Goal: Task Accomplishment & Management: Use online tool/utility

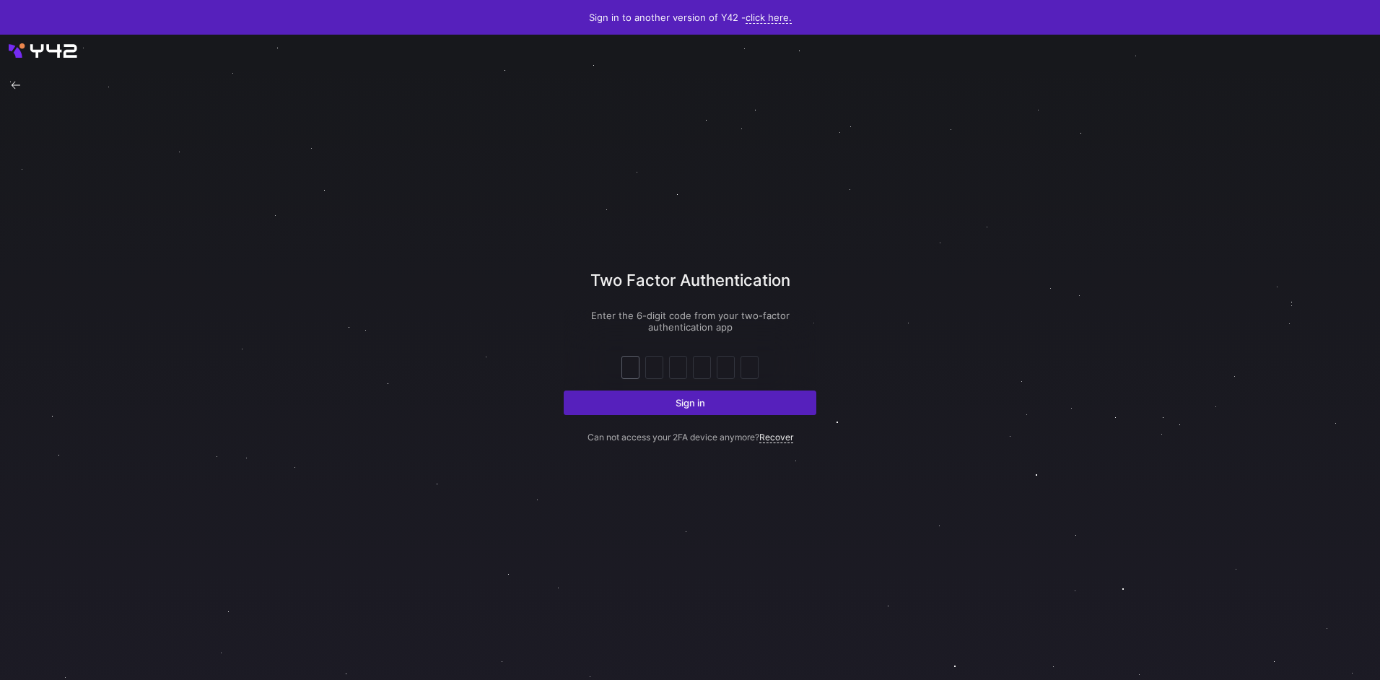
click at [635, 361] on div at bounding box center [630, 367] width 17 height 22
type input "7"
type input "1"
type input "7"
type input "3"
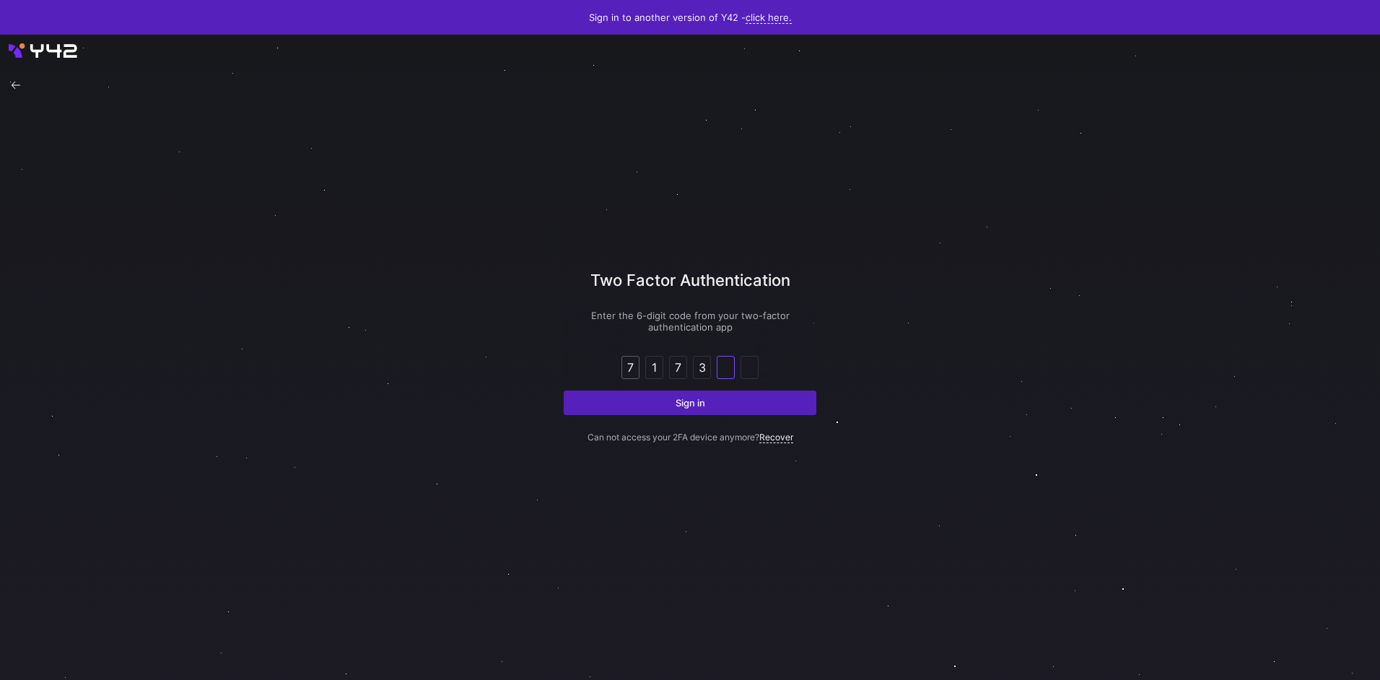
type input "4"
type input "2"
click at [564, 390] on button "Sign in" at bounding box center [690, 402] width 253 height 25
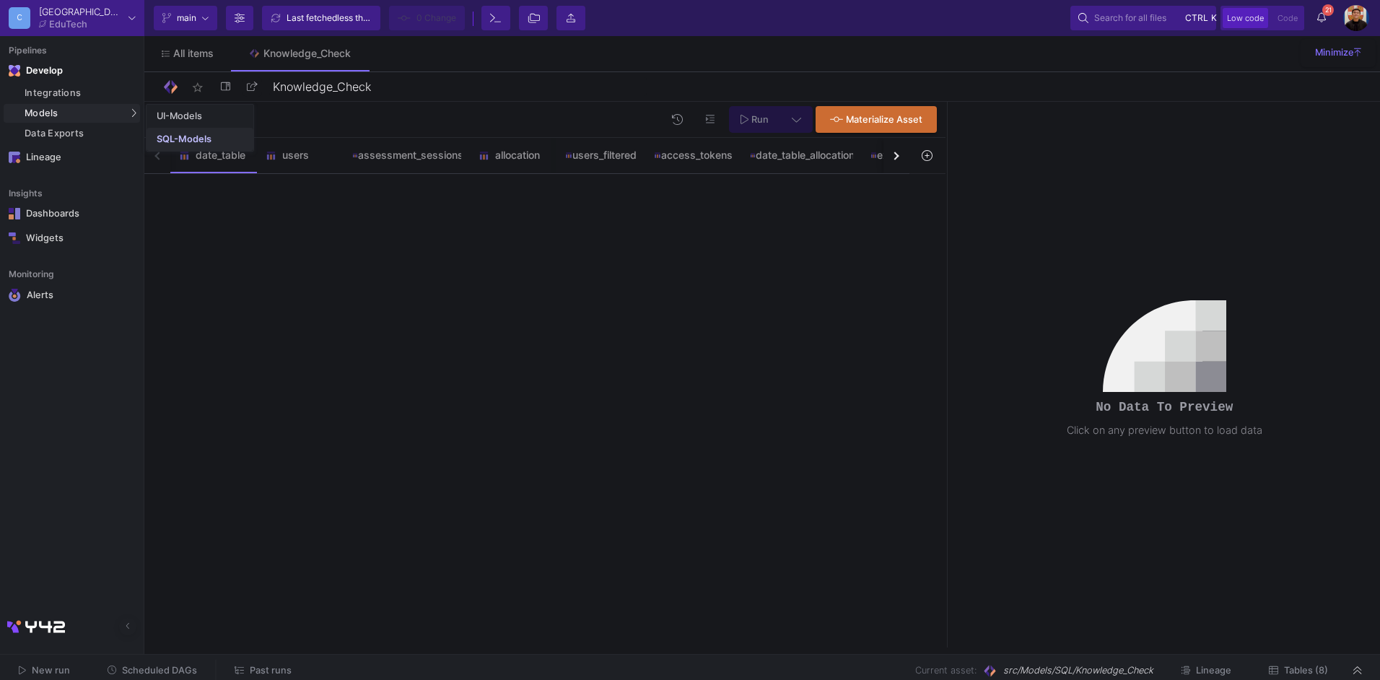
click at [175, 139] on div "SQL-Models" at bounding box center [184, 139] width 55 height 12
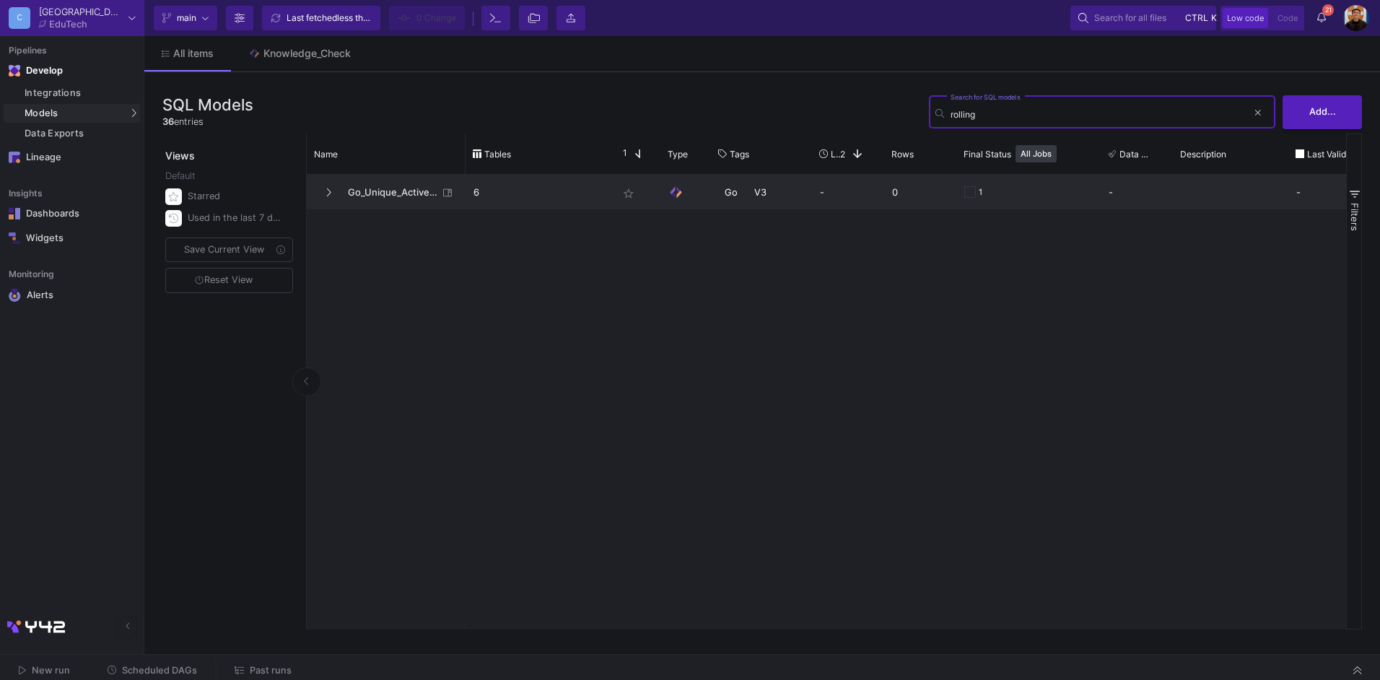
type input "rolling"
click at [377, 189] on span "Go_Unique_Active_Users" at bounding box center [388, 192] width 99 height 34
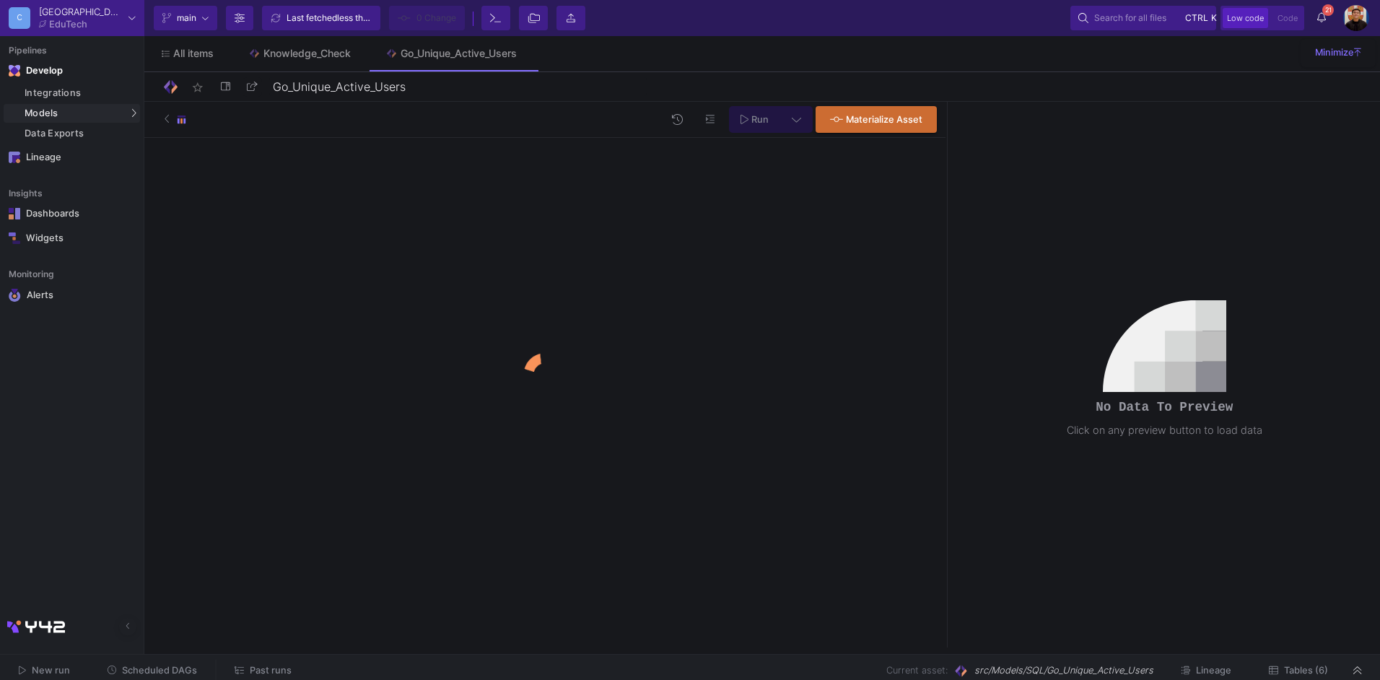
click at [1305, 671] on span "Tables (6)" at bounding box center [1306, 670] width 44 height 11
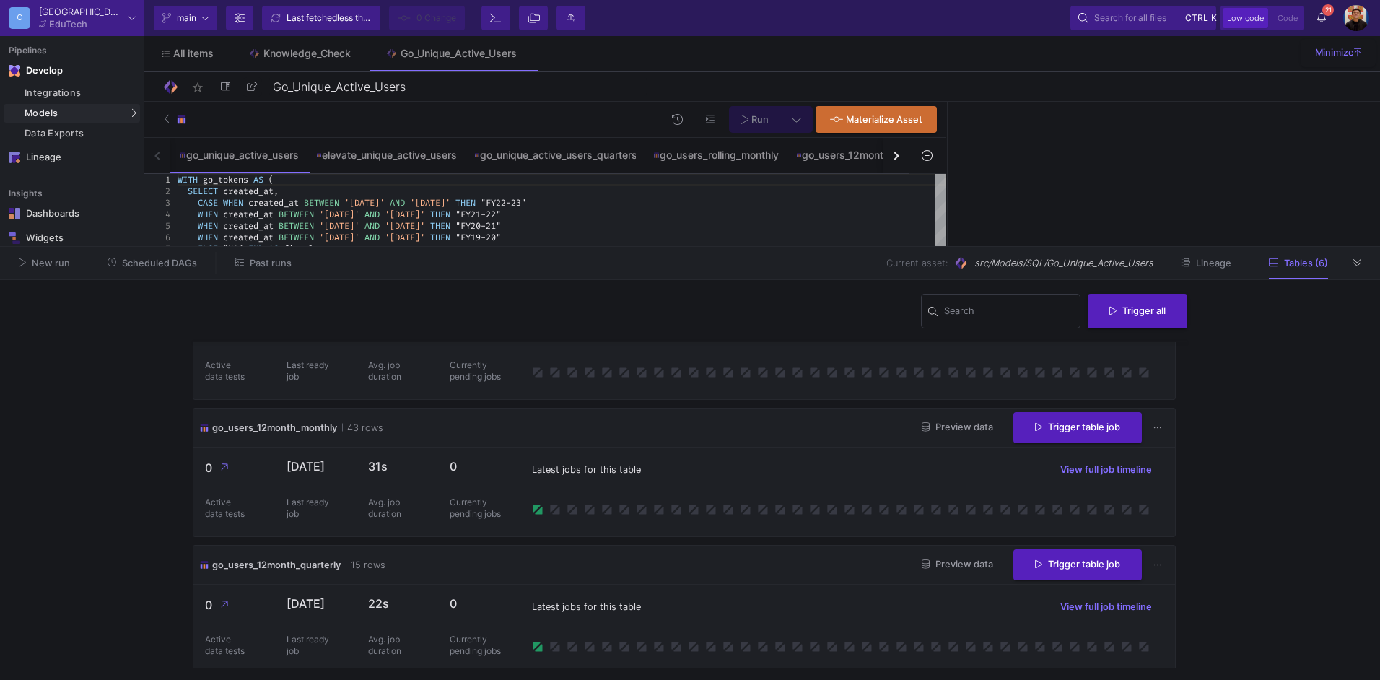
scroll to position [345, 0]
click at [1357, 261] on icon at bounding box center [1357, 262] width 8 height 9
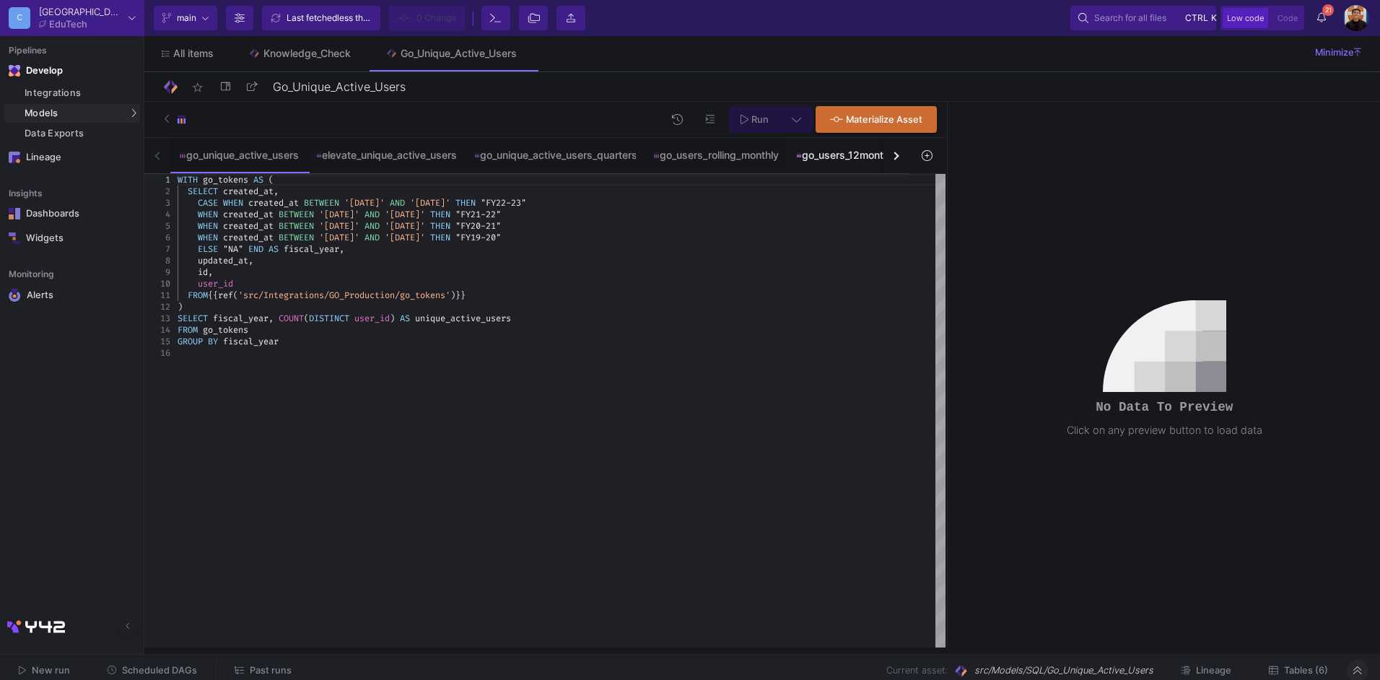
click at [829, 162] on div "go_users_12month_quarterly" at bounding box center [865, 155] width 157 height 35
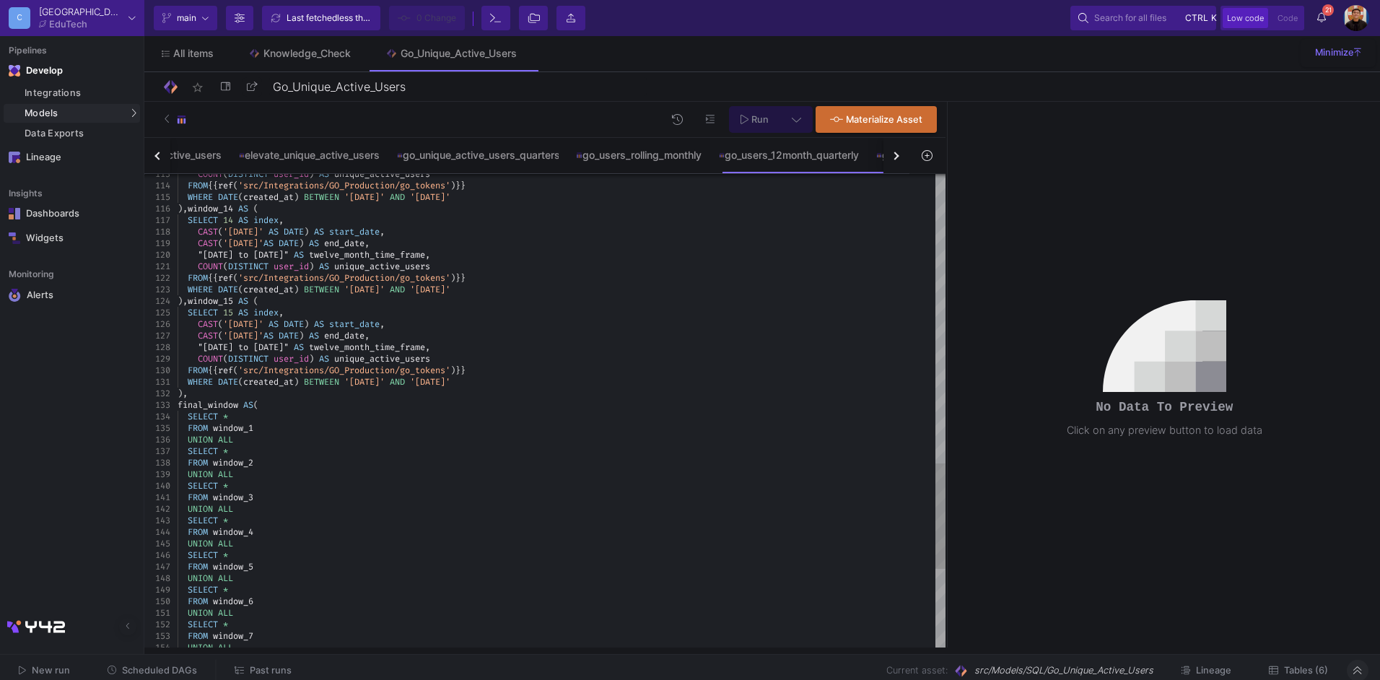
click at [195, 388] on div ")," at bounding box center [562, 393] width 768 height 12
paste textarea "window_15 AS ( SELECT 15 AS index, CAST('[DATE]' AS DATE) AS start_date, CAST('…"
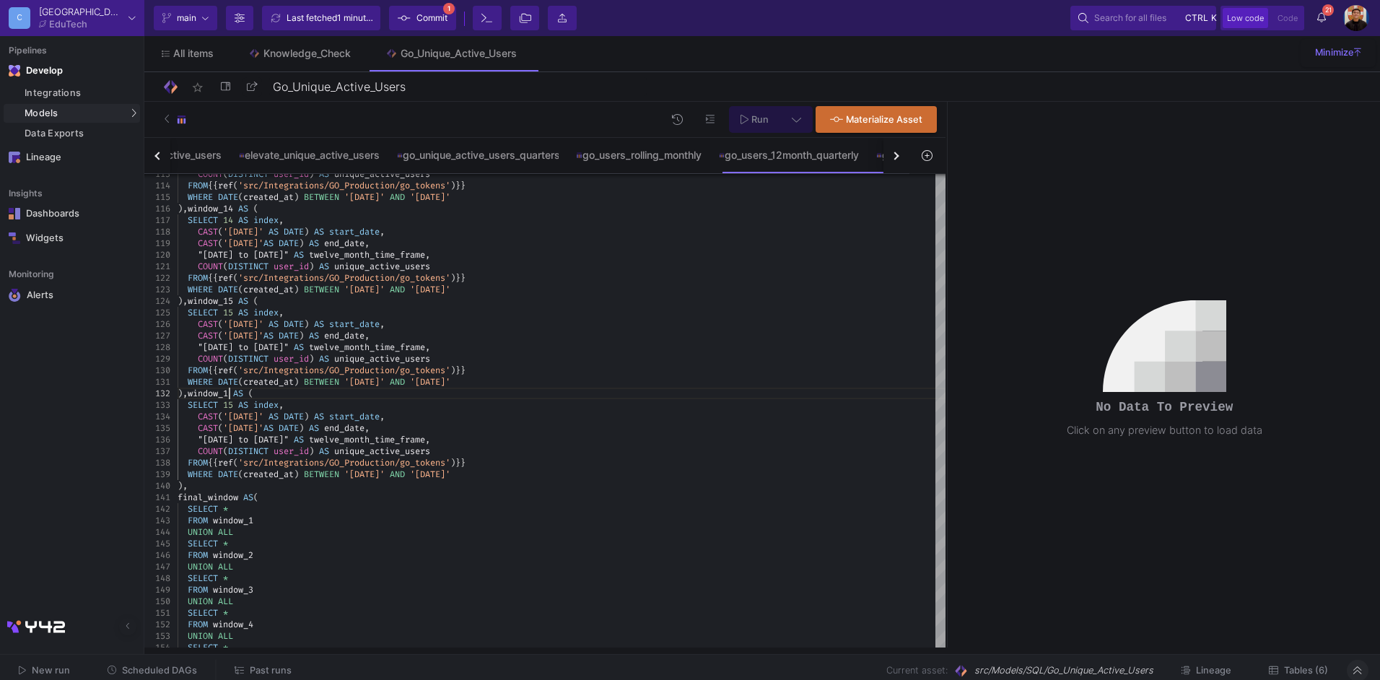
scroll to position [12, 57]
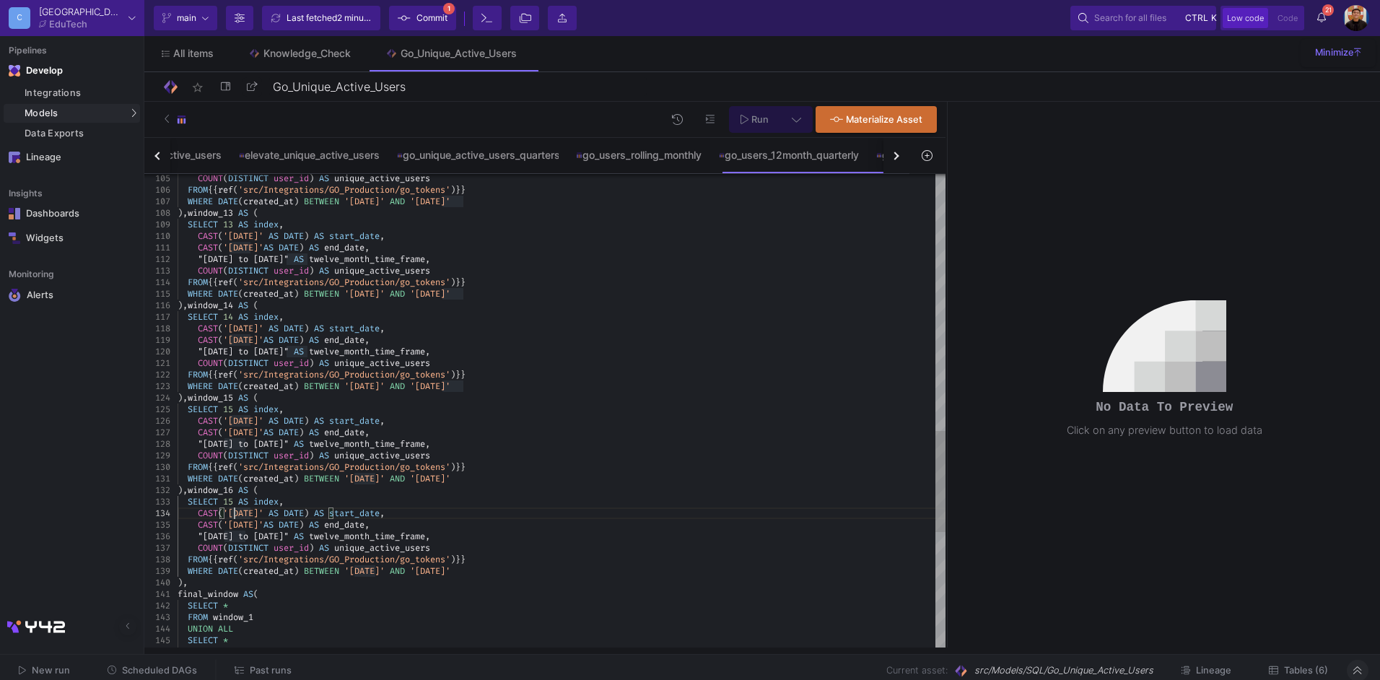
click at [440, 392] on div "), window_15 AS (" at bounding box center [562, 398] width 768 height 12
click at [596, 387] on div "WHERE DATE ( created_at ) BETWEEN '[DATE]' AND '[DATE]'" at bounding box center [562, 386] width 768 height 12
click at [273, 496] on span "index" at bounding box center [265, 502] width 25 height 12
click at [237, 507] on span "'[DATE]'" at bounding box center [243, 513] width 40 height 12
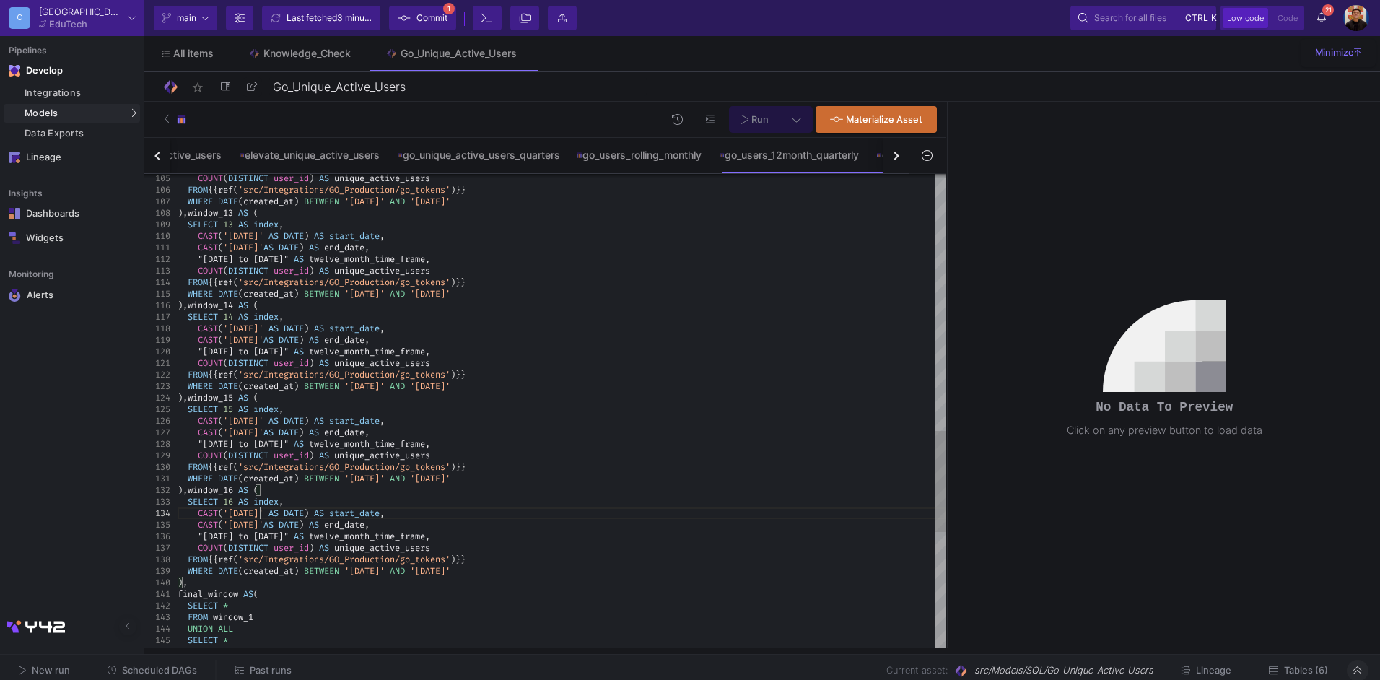
click at [262, 509] on span "'[DATE]'" at bounding box center [243, 513] width 40 height 12
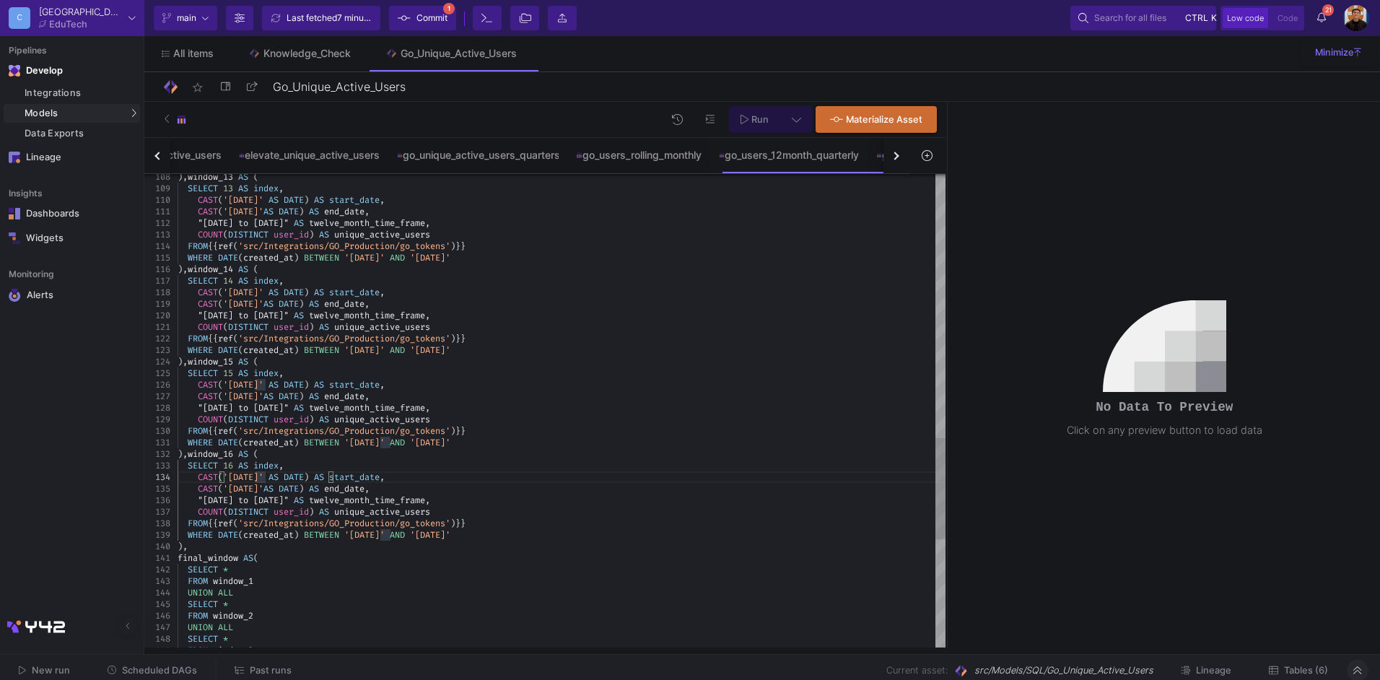
click at [263, 480] on span "'[DATE]'" at bounding box center [243, 477] width 40 height 12
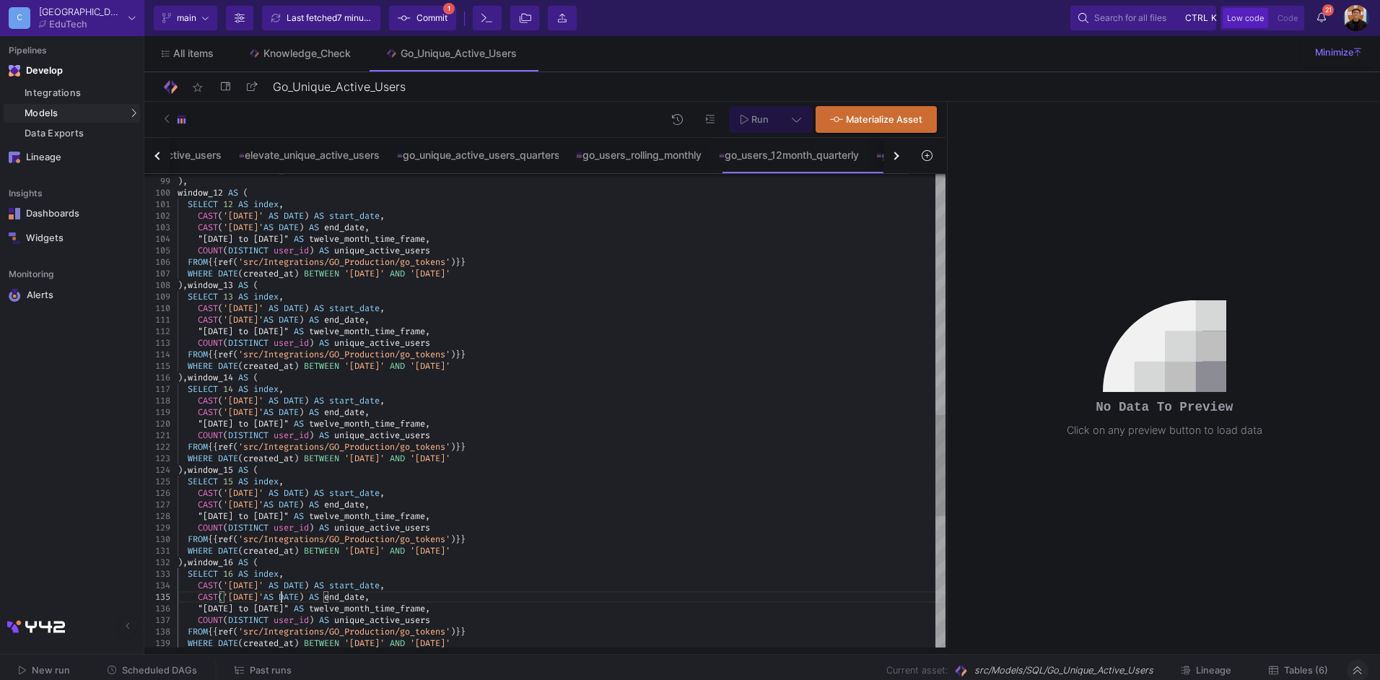
scroll to position [46, 104]
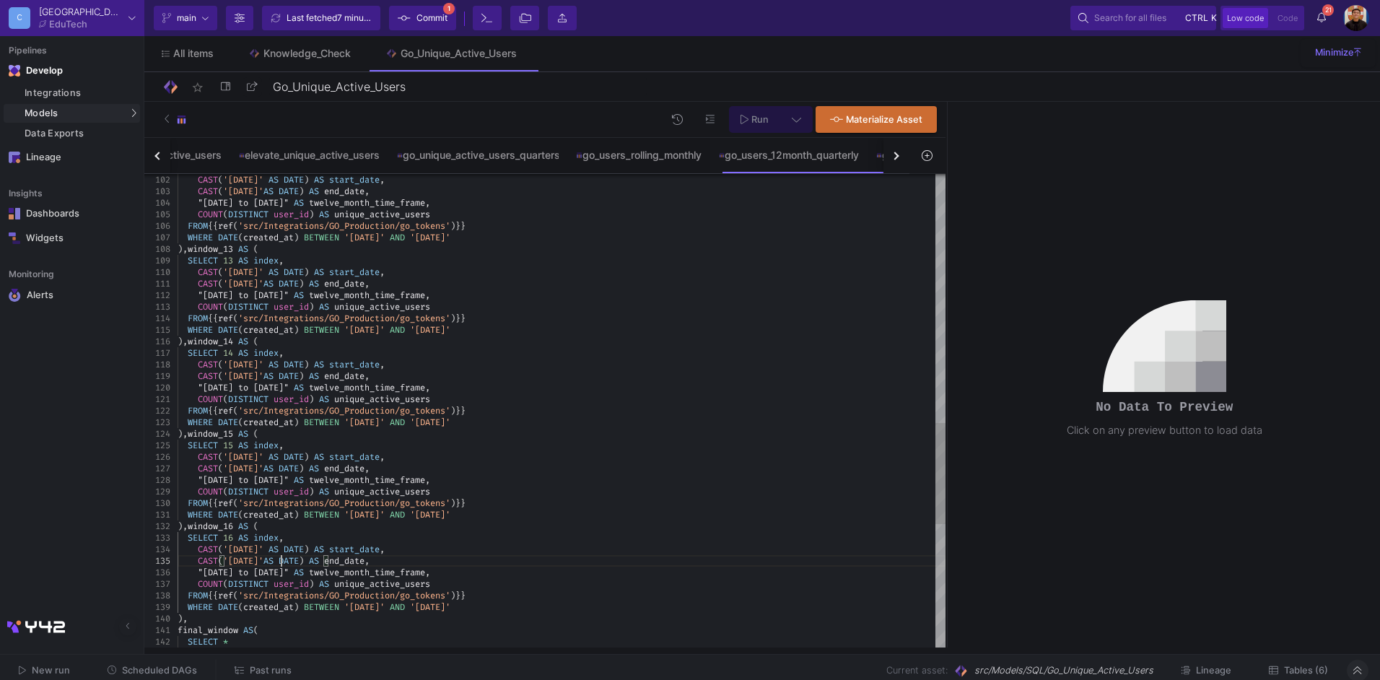
click at [218, 571] on span ""[DATE] to [DATE]"" at bounding box center [243, 572] width 91 height 12
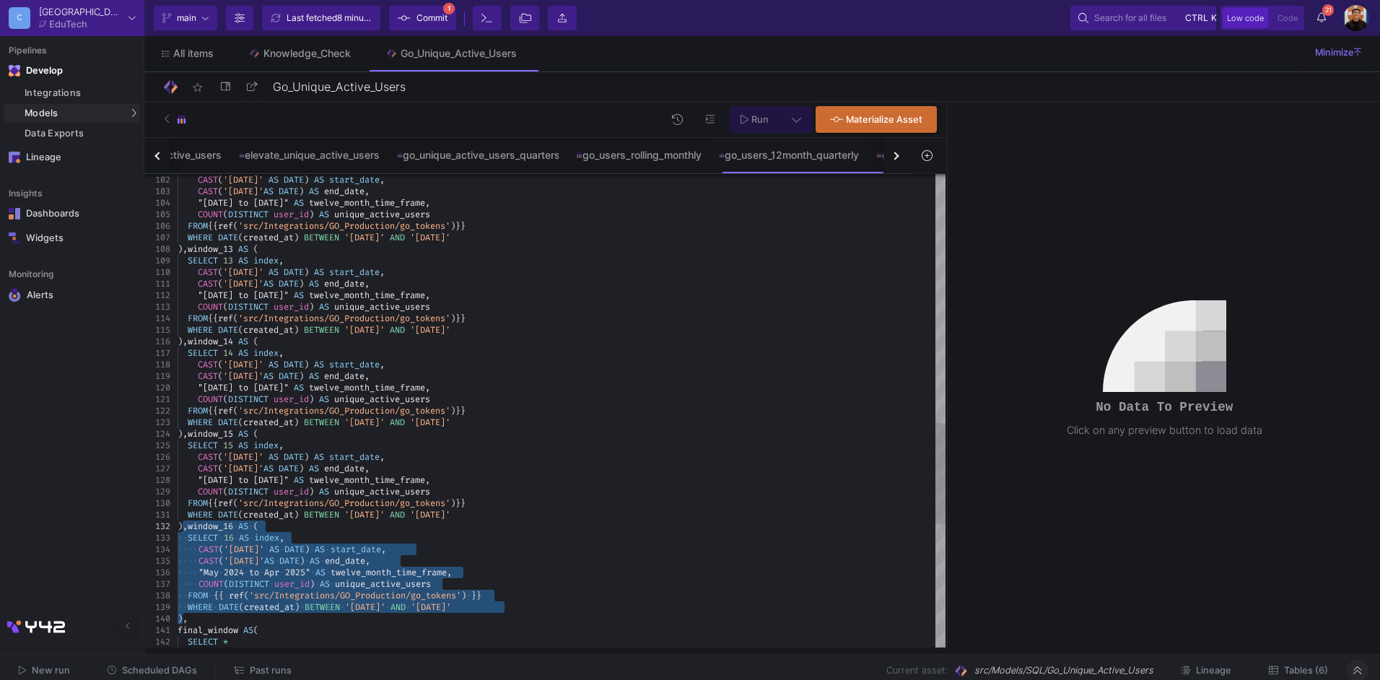
scroll to position [92, 82]
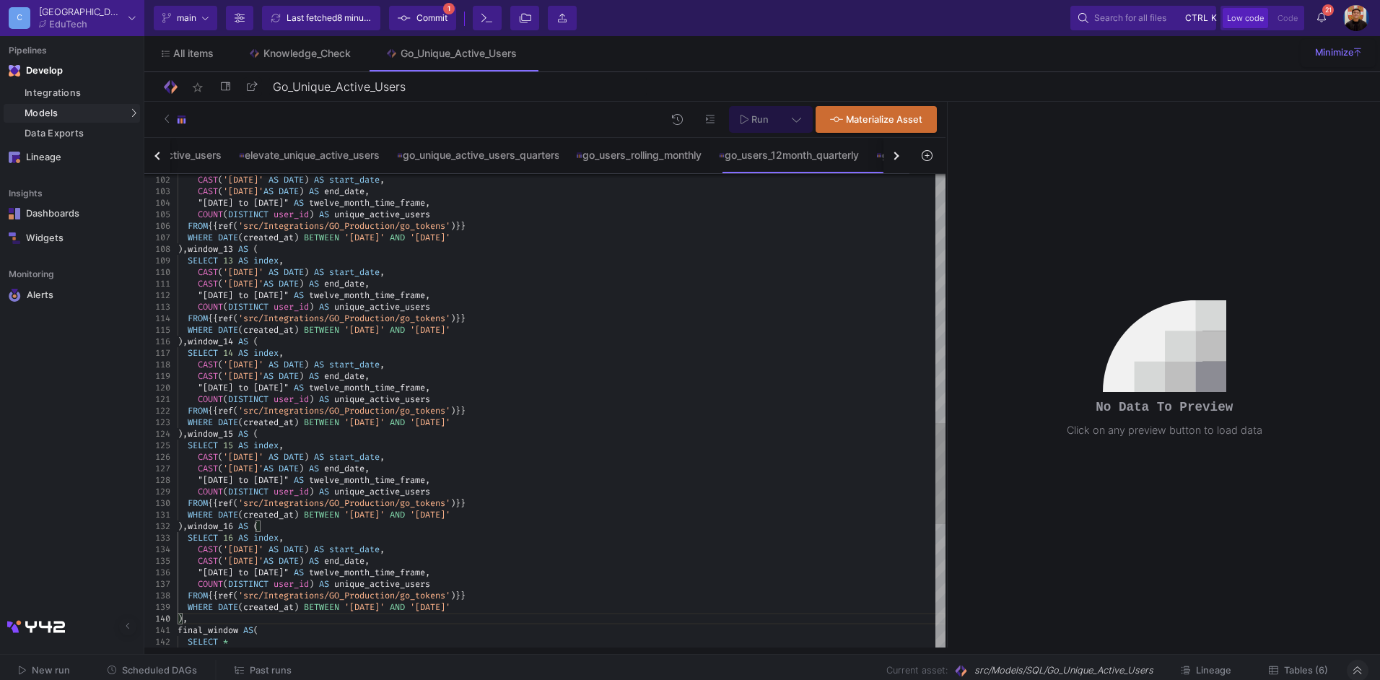
paste textarea "SELECT 16 AS index, CAST('[DATE]' AS DATE) AS start_date, CAST('[DATE]'AS DATE)…"
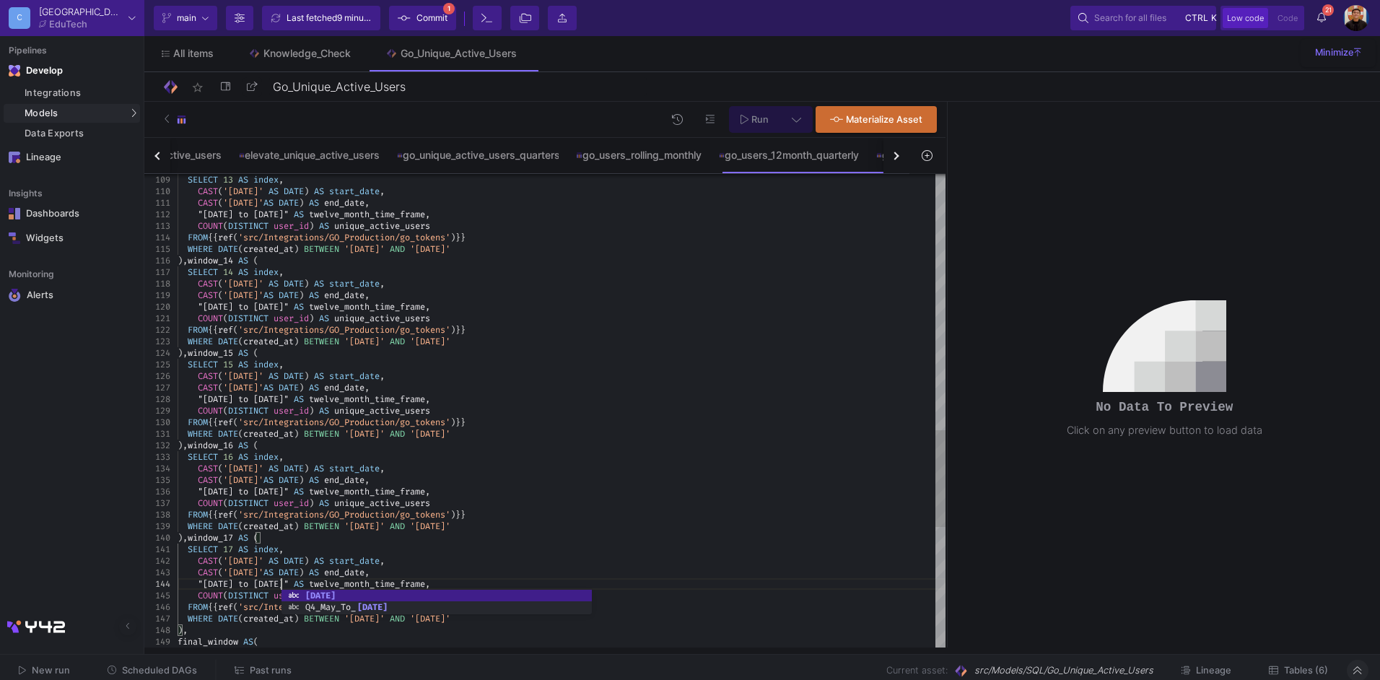
scroll to position [45, 104]
click at [604, 459] on div "SELECT 16 AS index ," at bounding box center [562, 457] width 768 height 12
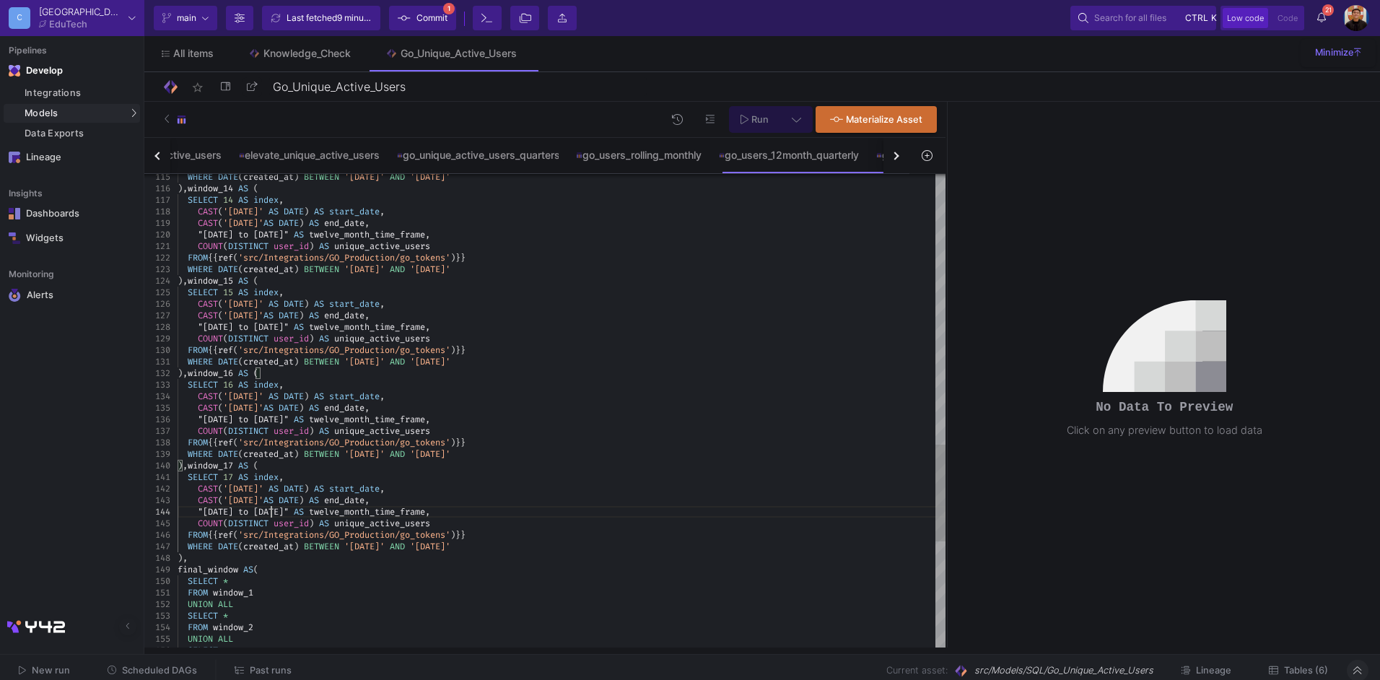
click at [270, 513] on span ""[DATE] to [DATE]"" at bounding box center [243, 512] width 91 height 12
click at [550, 561] on div ")," at bounding box center [562, 558] width 768 height 12
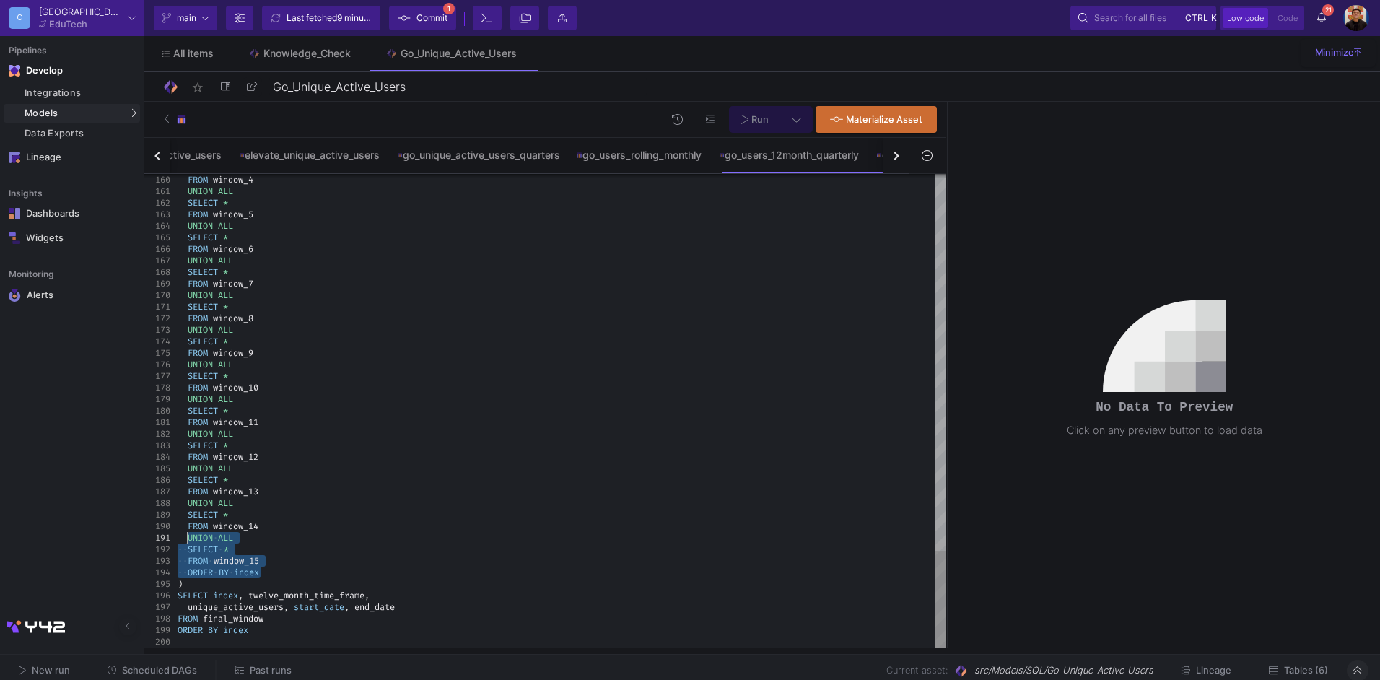
drag, startPoint x: 272, startPoint y: 566, endPoint x: 190, endPoint y: 539, distance: 86.0
paste textarea "UNION ALL SELECT * FROM window_15 ORDER BY index ) SELECT index, twelve_month_t…"
paste textarea "UNION ALL SELECT * FROM window_15 ORDER BY index"
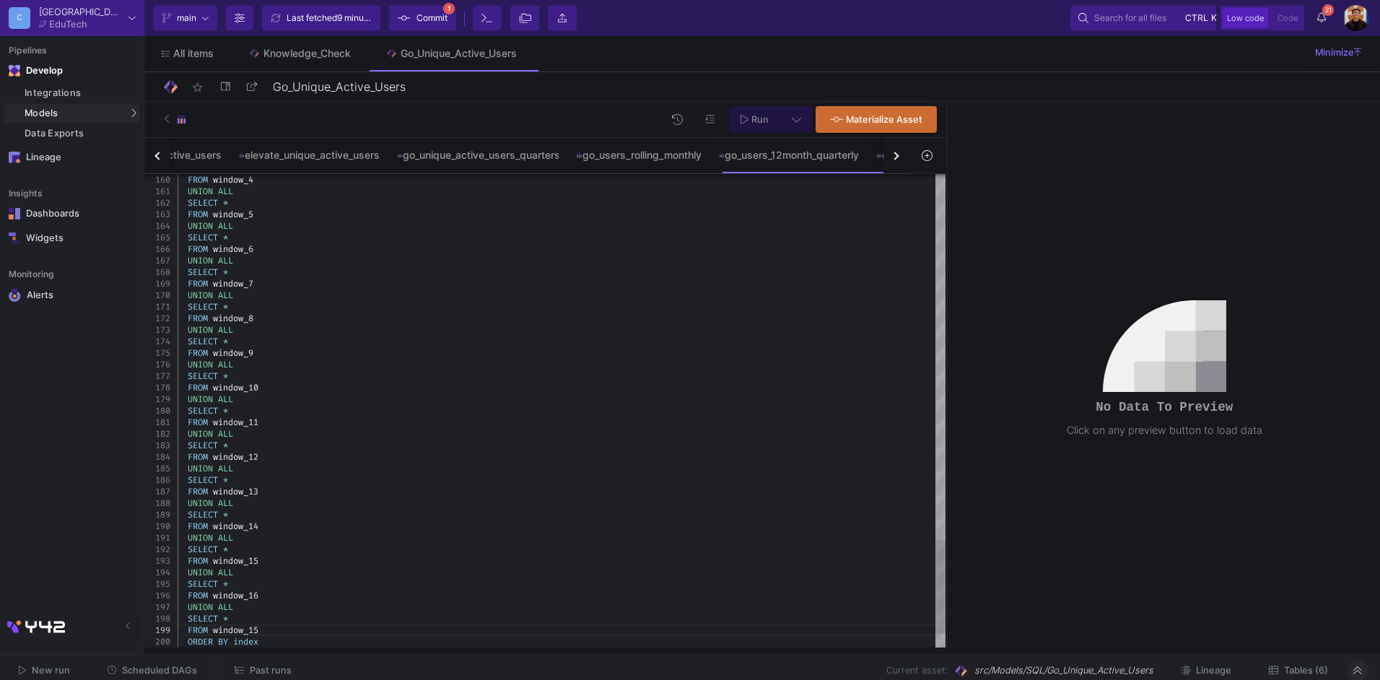
scroll to position [92, 82]
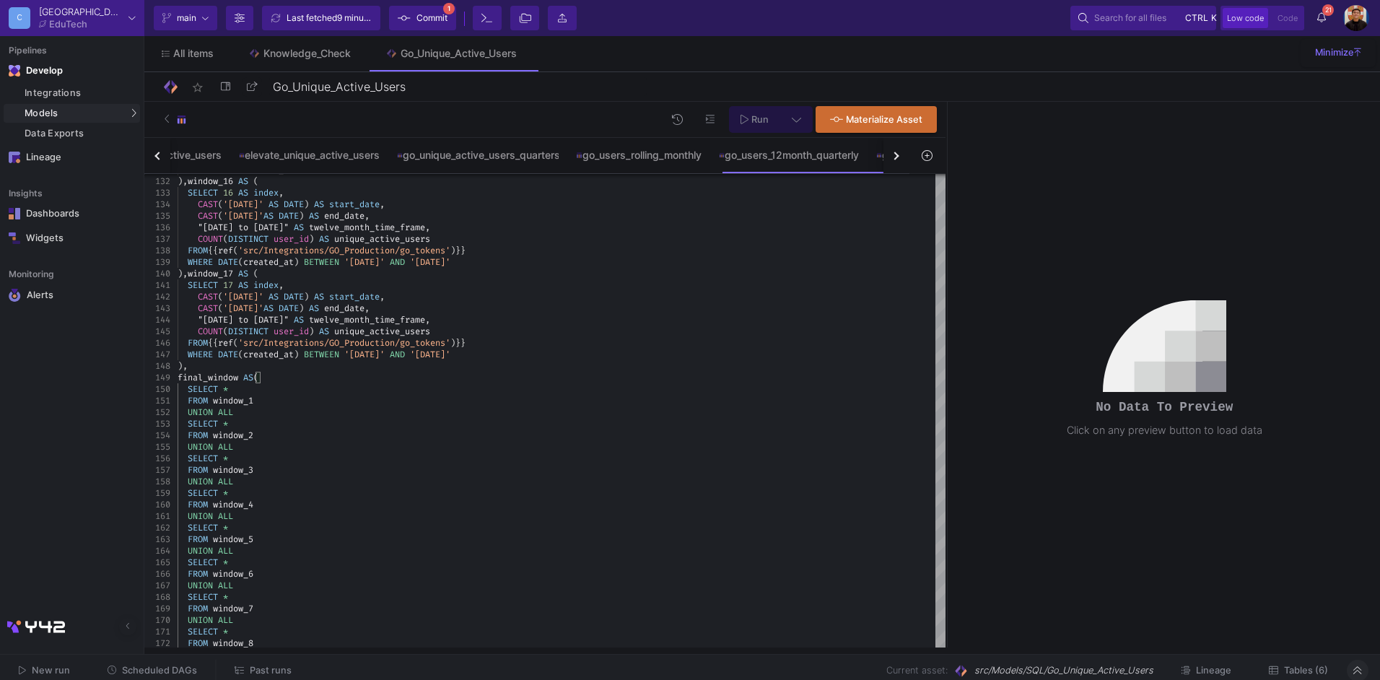
type textarea "UNION ALL SELECT * FROM window_15 UNION ALL SELECT * FROM window_16 UNION ALL S…"
click at [805, 115] on button at bounding box center [796, 119] width 32 height 27
click at [574, 205] on div "Full preview" at bounding box center [569, 202] width 89 height 16
click at [519, 205] on input "Full preview Slower on big datasets" at bounding box center [511, 208] width 14 height 14
radio input "true"
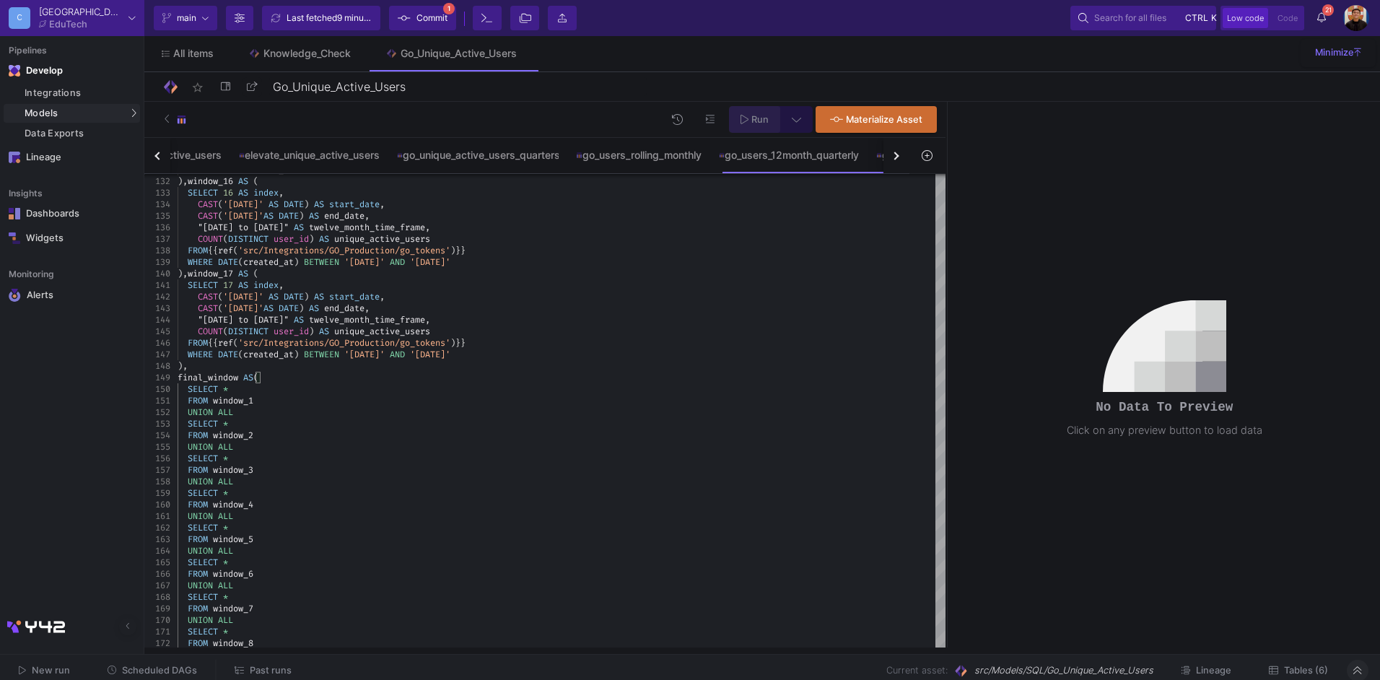
click at [758, 118] on span "Run" at bounding box center [759, 119] width 17 height 11
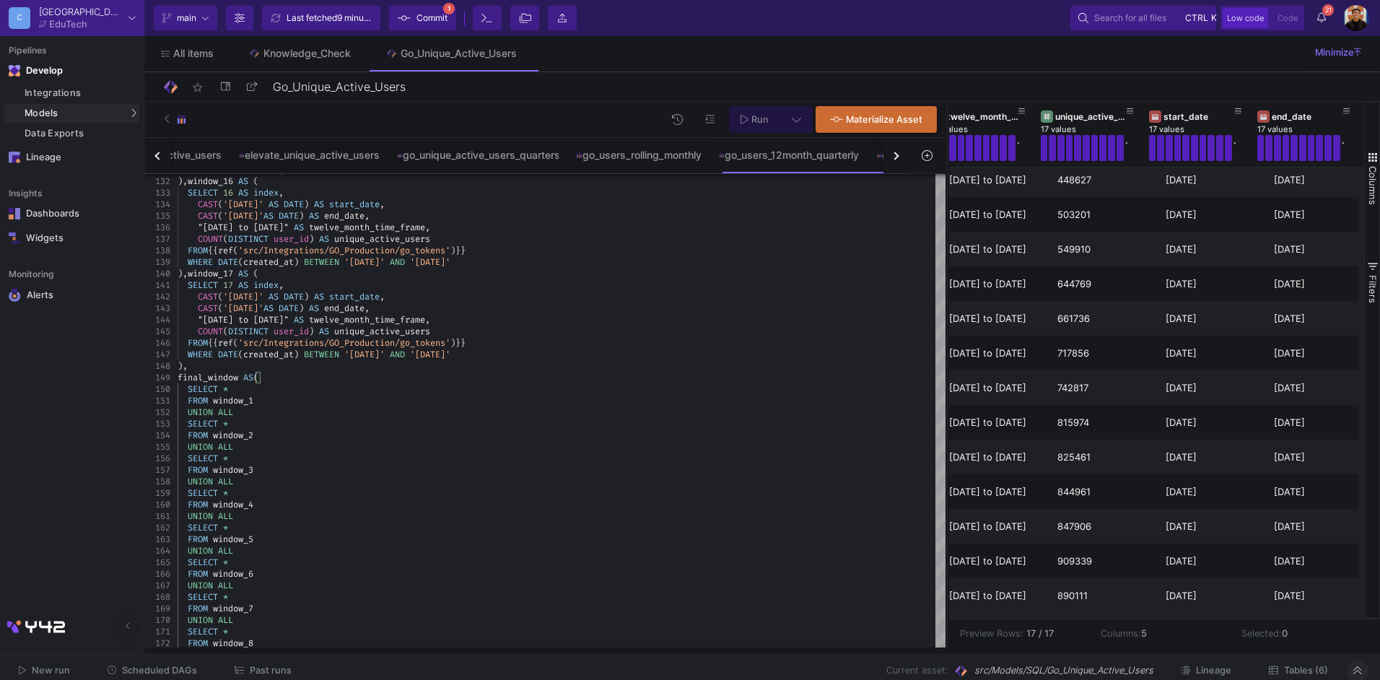
scroll to position [0, 132]
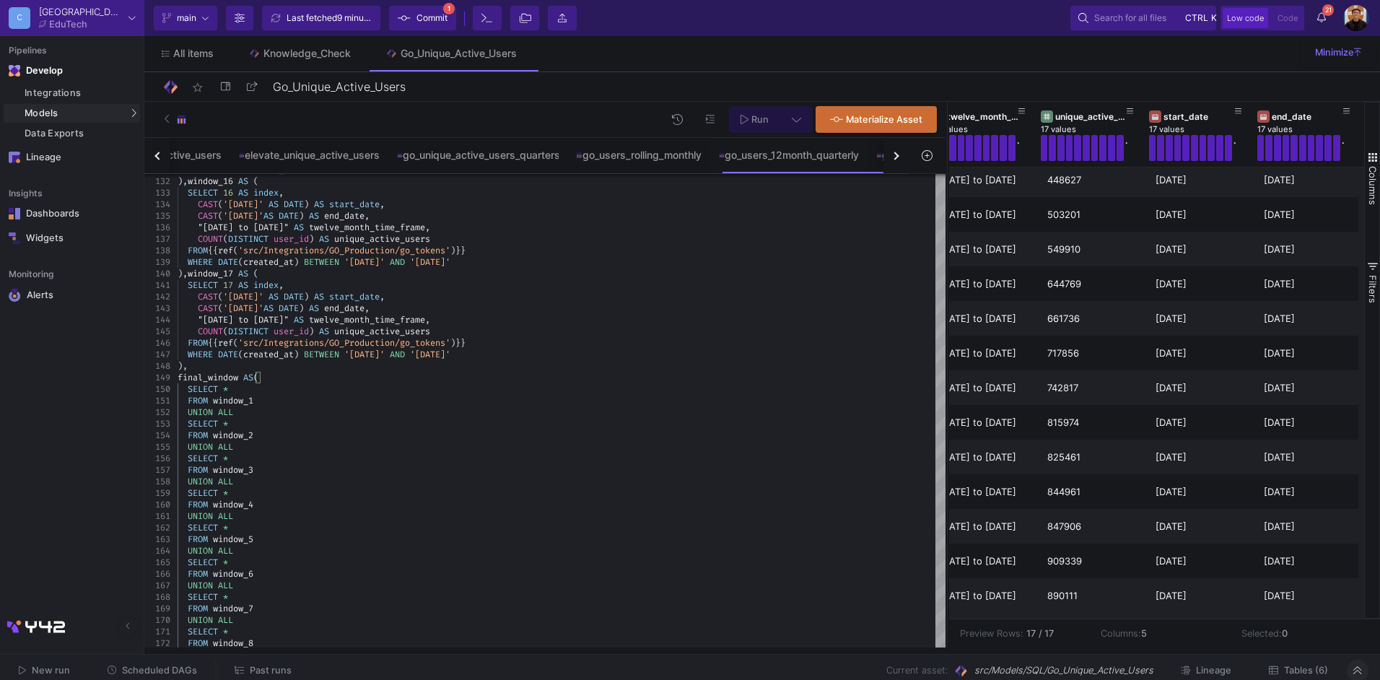
click at [897, 162] on button "button" at bounding box center [896, 155] width 26 height 35
click at [897, 161] on div "go_unique_active_users elevate_unique_active_users go_unique_active_users_quart…" at bounding box center [526, 156] width 765 height 36
click at [782, 162] on div "go_users_12month_monthly" at bounding box center [779, 155] width 167 height 35
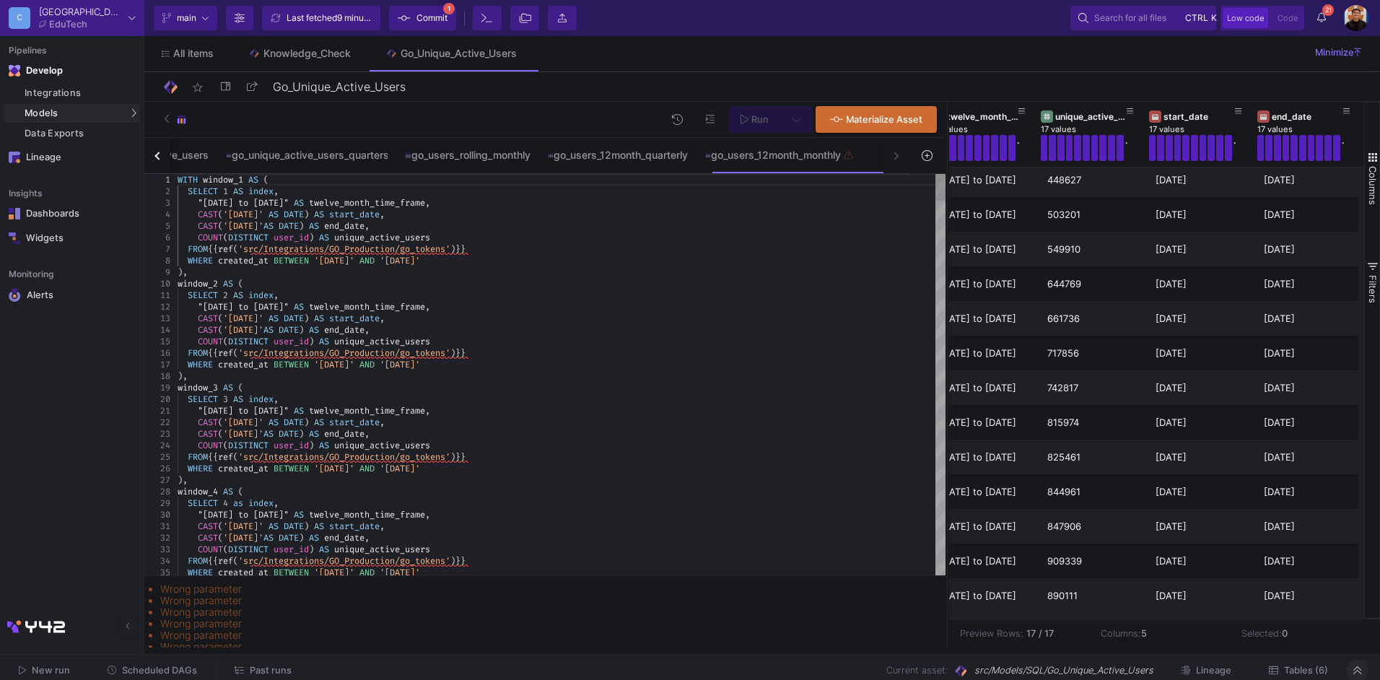
type textarea "SELECT 2 AS index, "[DATE] to [DATE]" AS twelve_month_time_frame, CAST('[DATE]'…"
click at [854, 297] on div "SELECT 2 AS index ," at bounding box center [562, 295] width 768 height 12
click at [582, 403] on div "SELECT 3 AS index ," at bounding box center [562, 399] width 768 height 12
click at [641, 154] on div "go_users_12month_quarterly" at bounding box center [618, 155] width 140 height 12
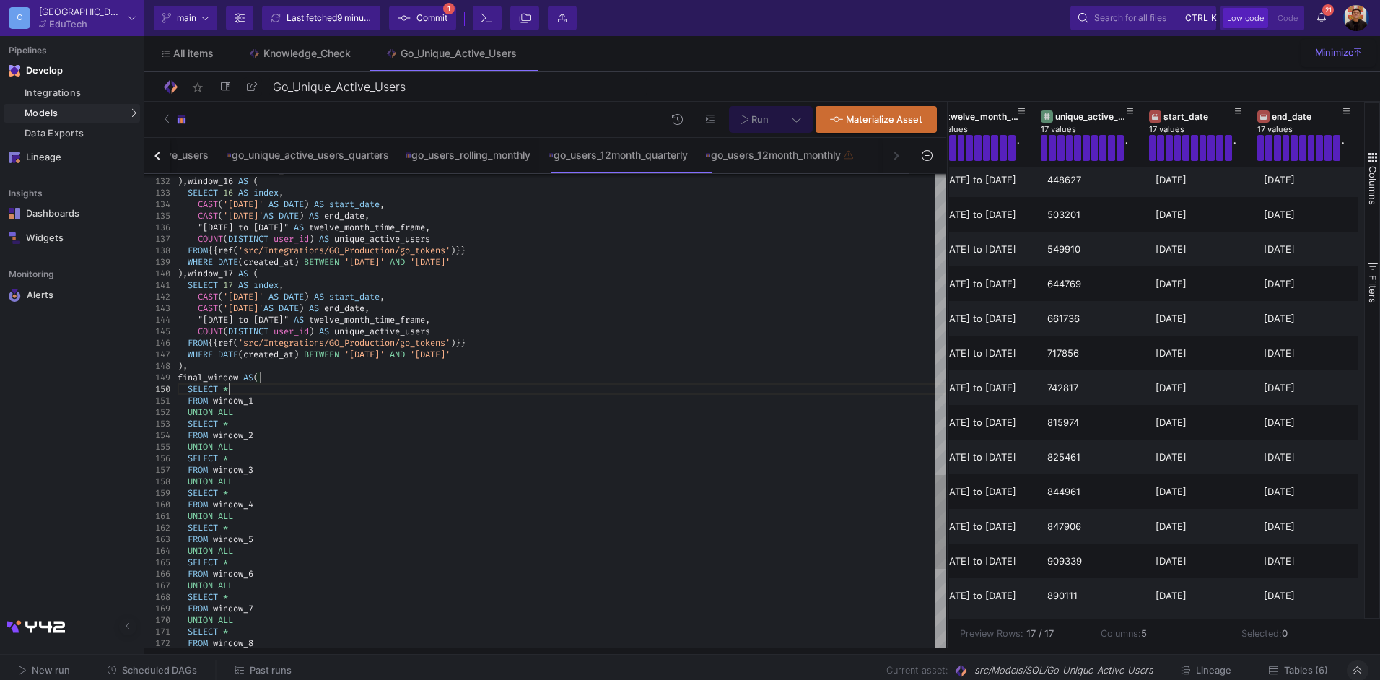
click at [553, 393] on div "SELECT *" at bounding box center [562, 389] width 768 height 12
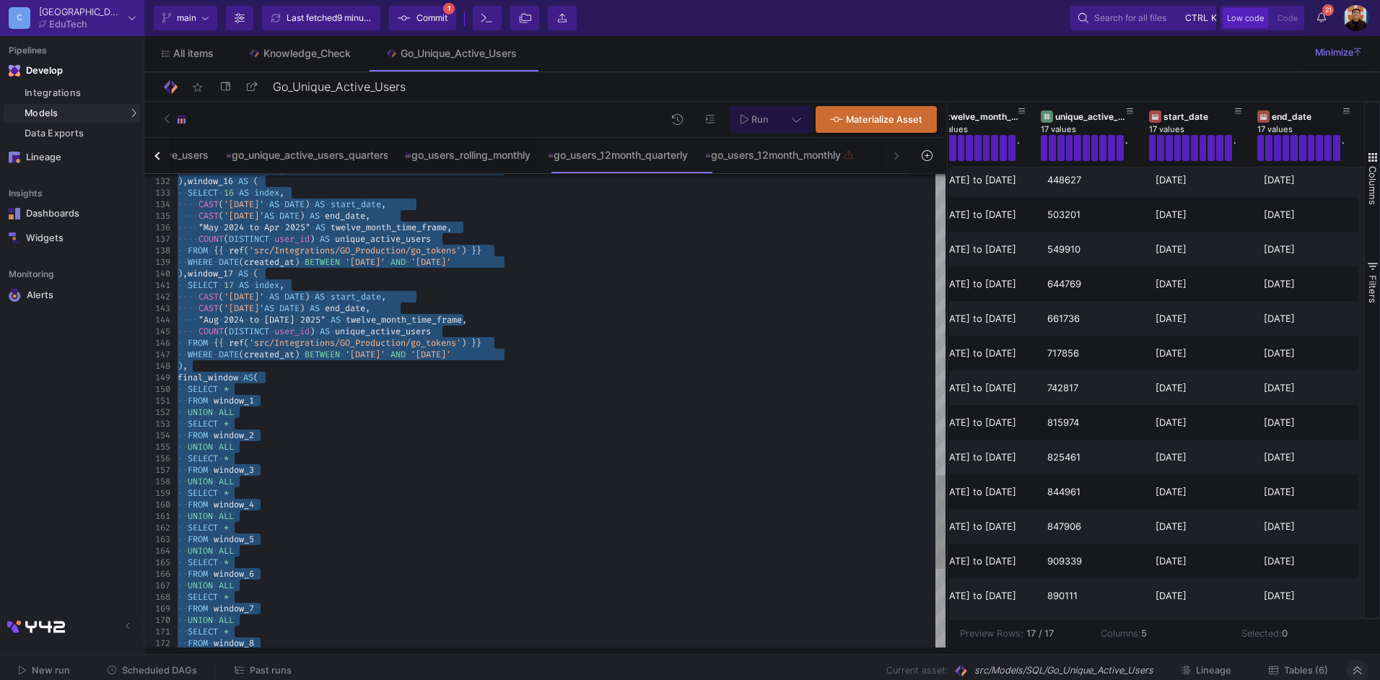
scroll to position [92, 77]
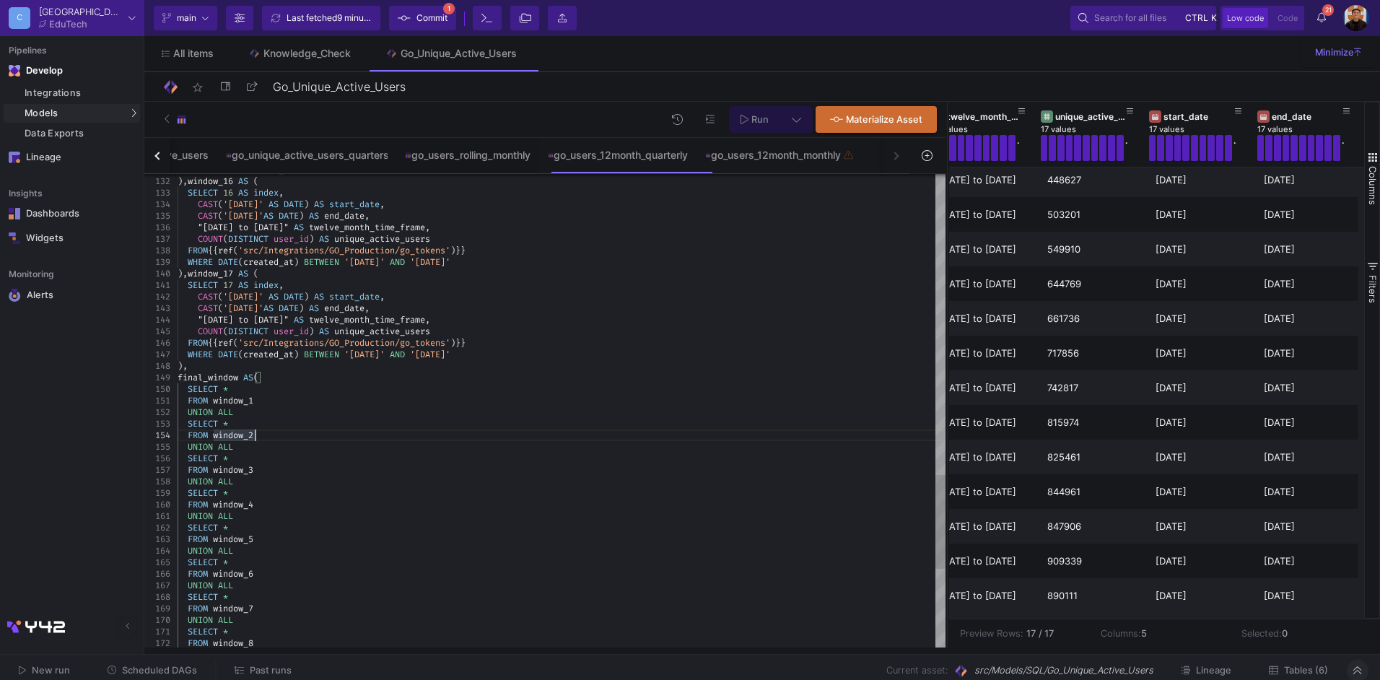
type textarea "WITH window_1 AS ( SELECT 1 AS index, CAST('[DATE]' AS DATE) AS start_date, CAS…"
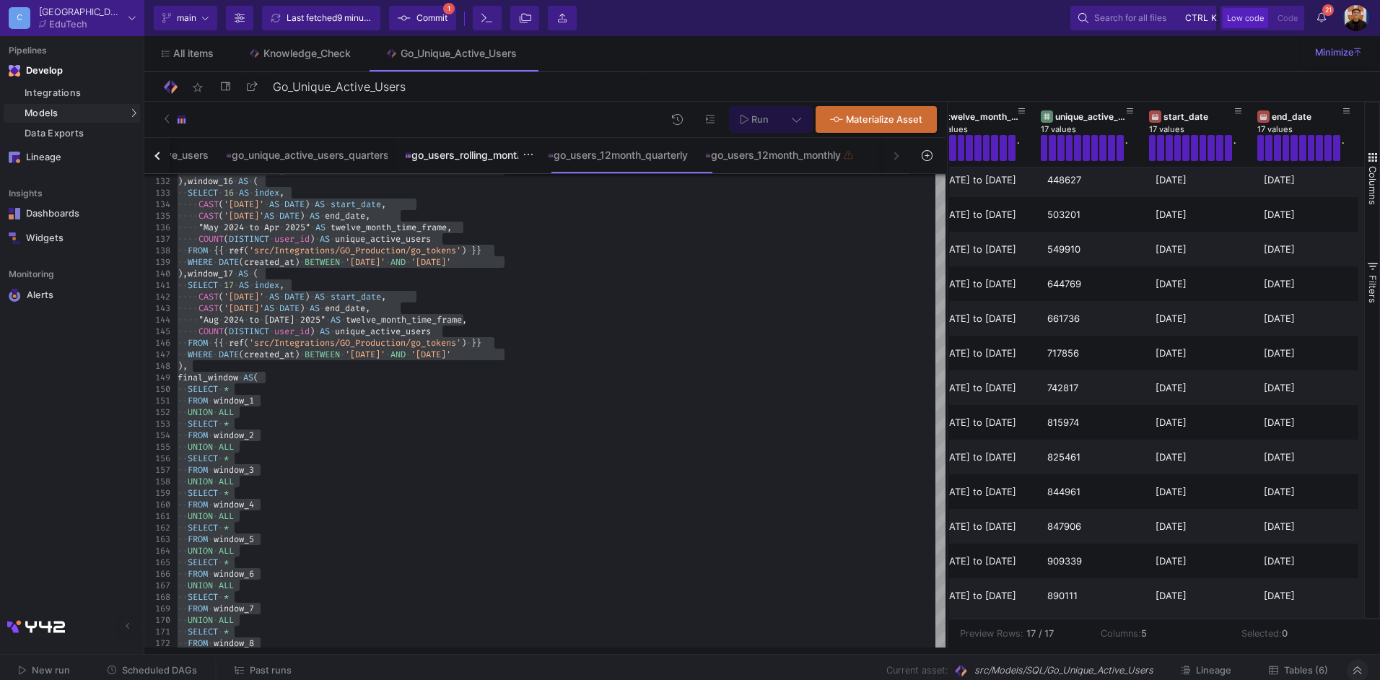
click at [456, 169] on div "go_users_rolling_monthly" at bounding box center [467, 155] width 143 height 35
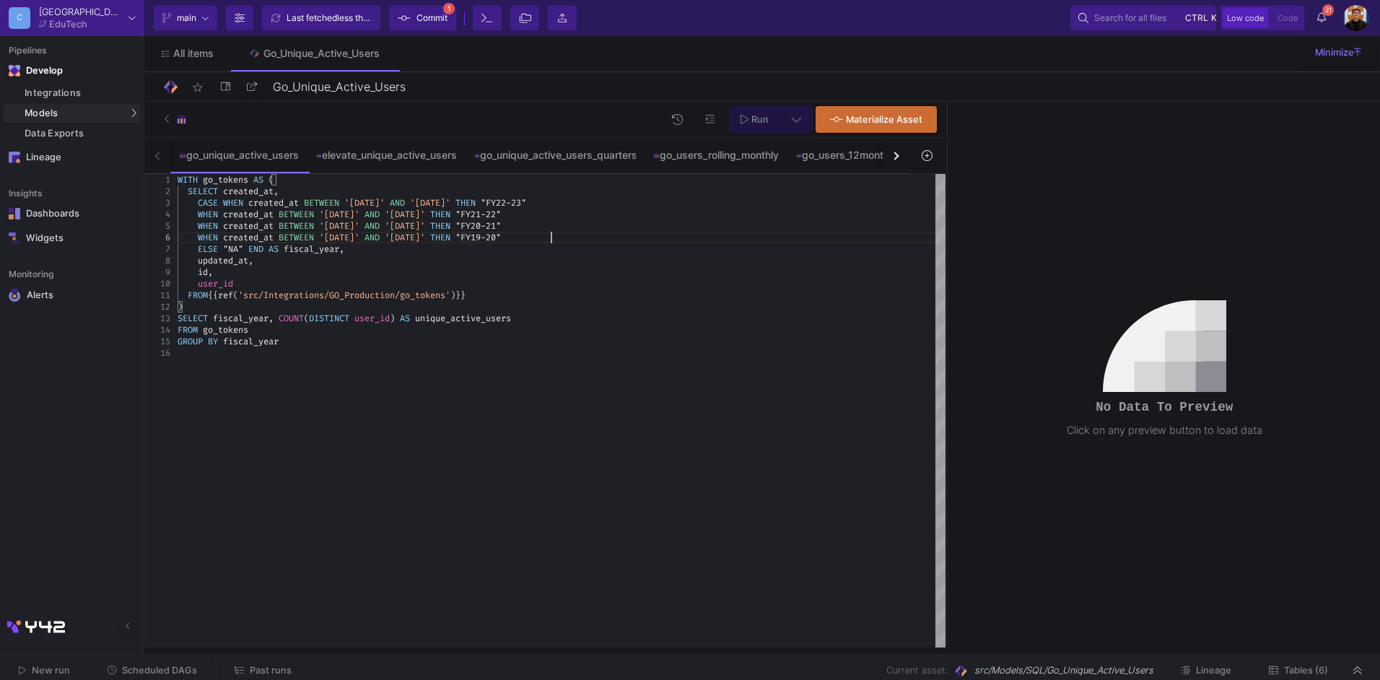
click at [711, 232] on div "WHEN created_at BETWEEN '2019-08-01' AND '2020-08-01' THEN "FY19-20"" at bounding box center [562, 238] width 768 height 12
click at [895, 160] on button "button" at bounding box center [896, 155] width 26 height 35
drag, startPoint x: 790, startPoint y: 156, endPoint x: 714, endPoint y: 165, distance: 77.1
click at [790, 156] on div "go_users_12month_monthly" at bounding box center [780, 155] width 150 height 12
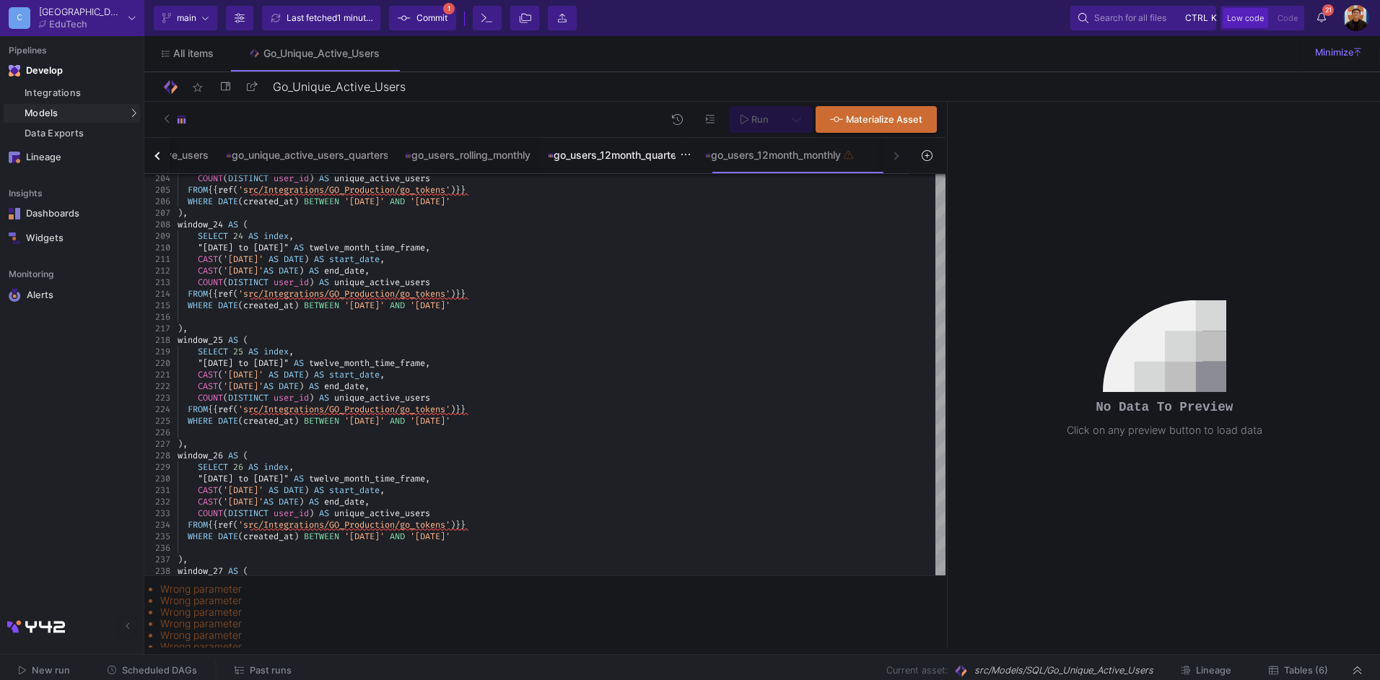
click at [616, 162] on div "go_users_12month_quarterly" at bounding box center [617, 155] width 157 height 35
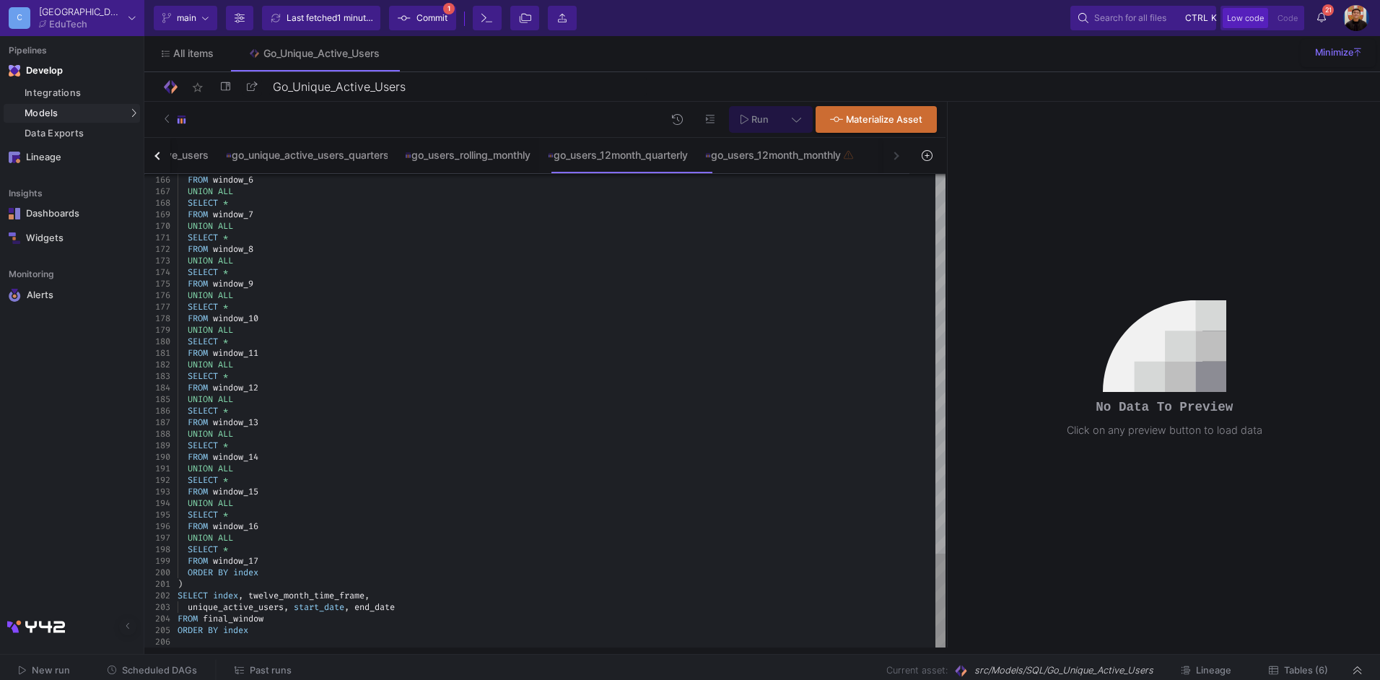
type textarea "FROM window_11 UNION ALL SELECT * FROM window_12 UNION ALL SELECT * FROM window…"
click at [584, 415] on div "SELECT *" at bounding box center [562, 411] width 768 height 12
click at [801, 166] on div "go_users_12month_monthly" at bounding box center [779, 155] width 167 height 35
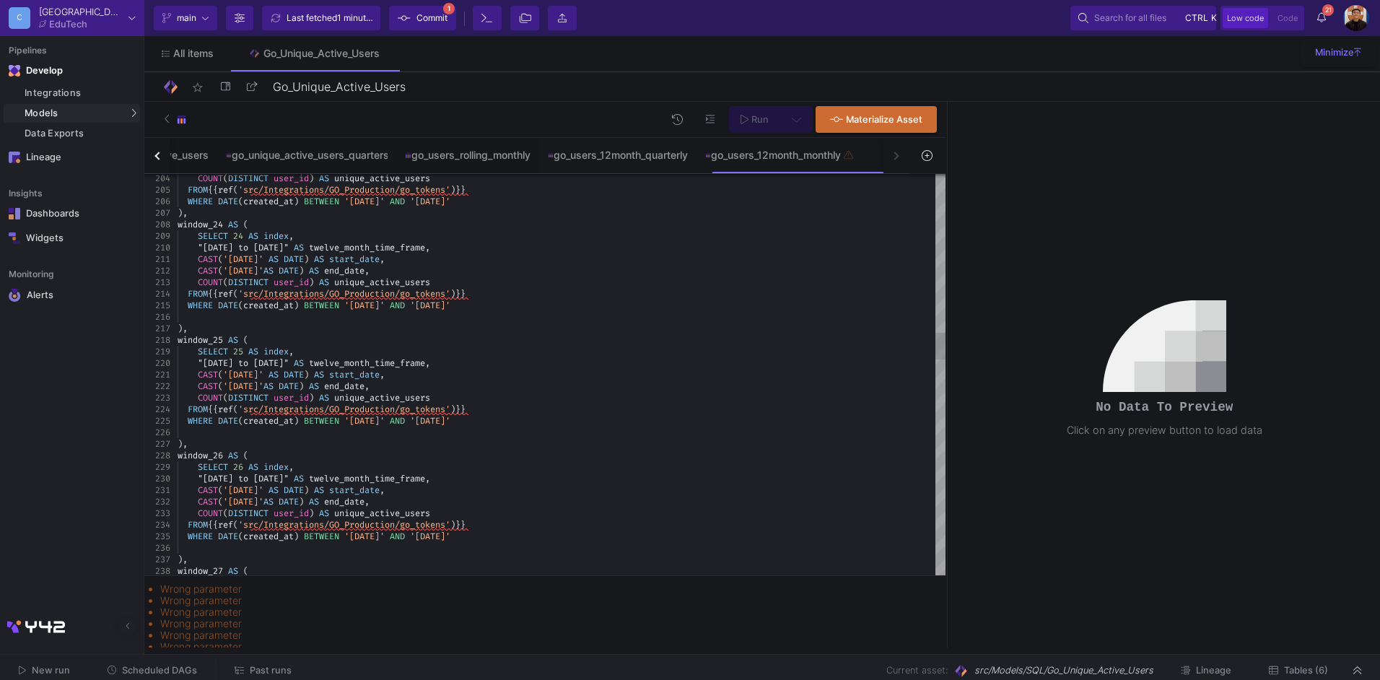
click at [744, 122] on y42-sql-preview-button "Run" at bounding box center [770, 119] width 83 height 27
type textarea "CAST('2022-08-01' AS DATE) AS start_date, CAST('2023-07-31'AS DATE) AS end_date…"
click at [700, 374] on div "CAST ( '2022-08-01' AS DATE ) AS start_date ," at bounding box center [562, 375] width 768 height 12
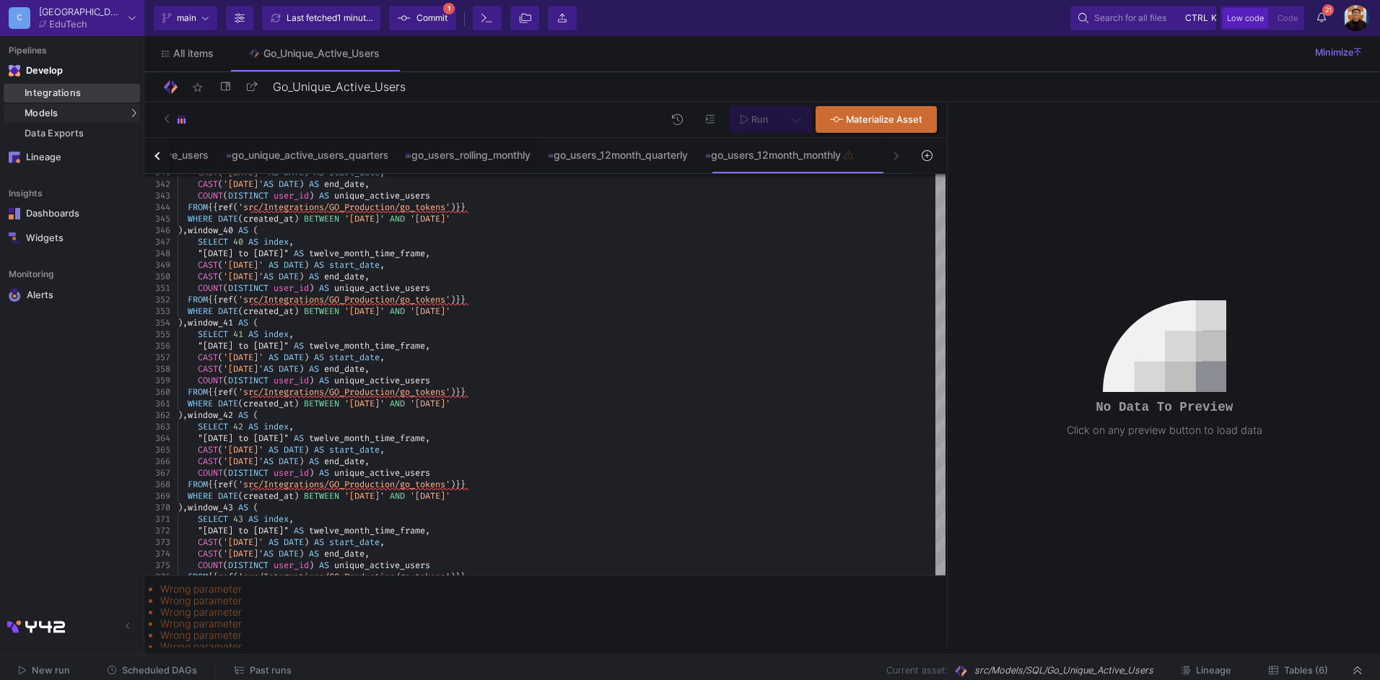
click at [89, 95] on div "Integrations" at bounding box center [81, 93] width 112 height 12
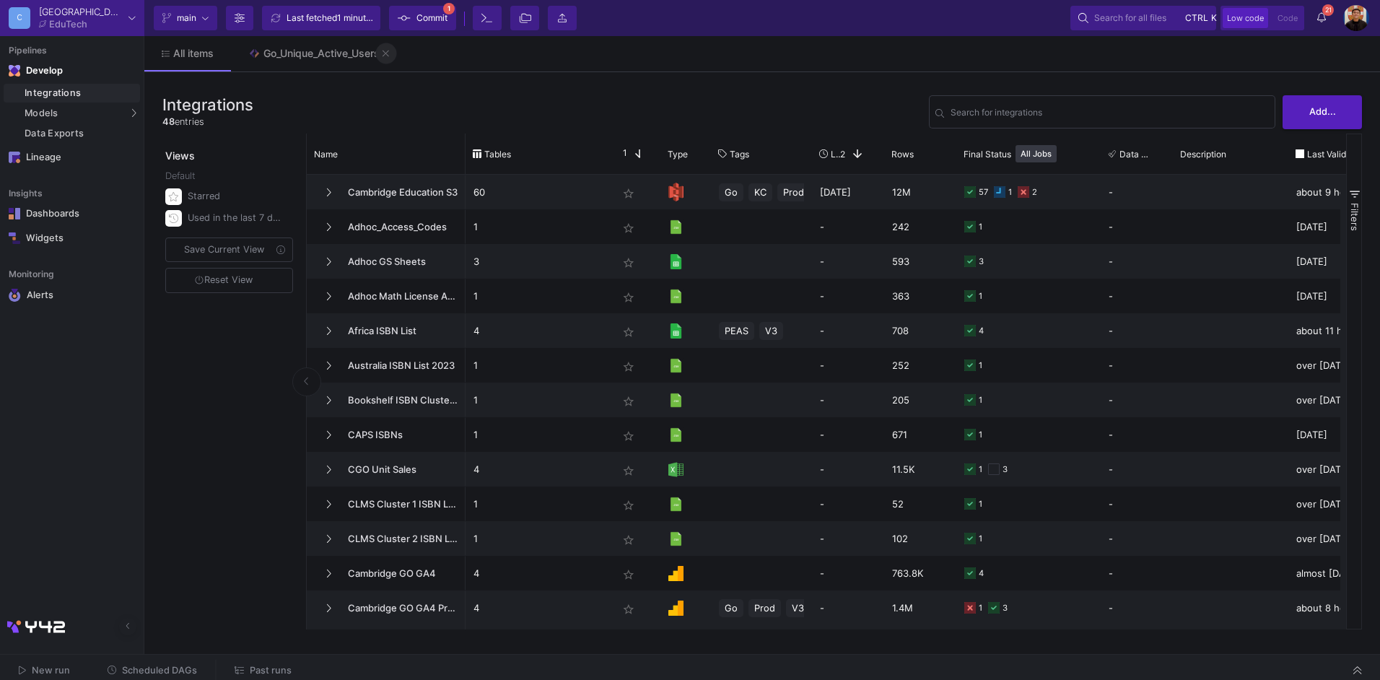
click at [389, 50] on icon at bounding box center [385, 53] width 6 height 10
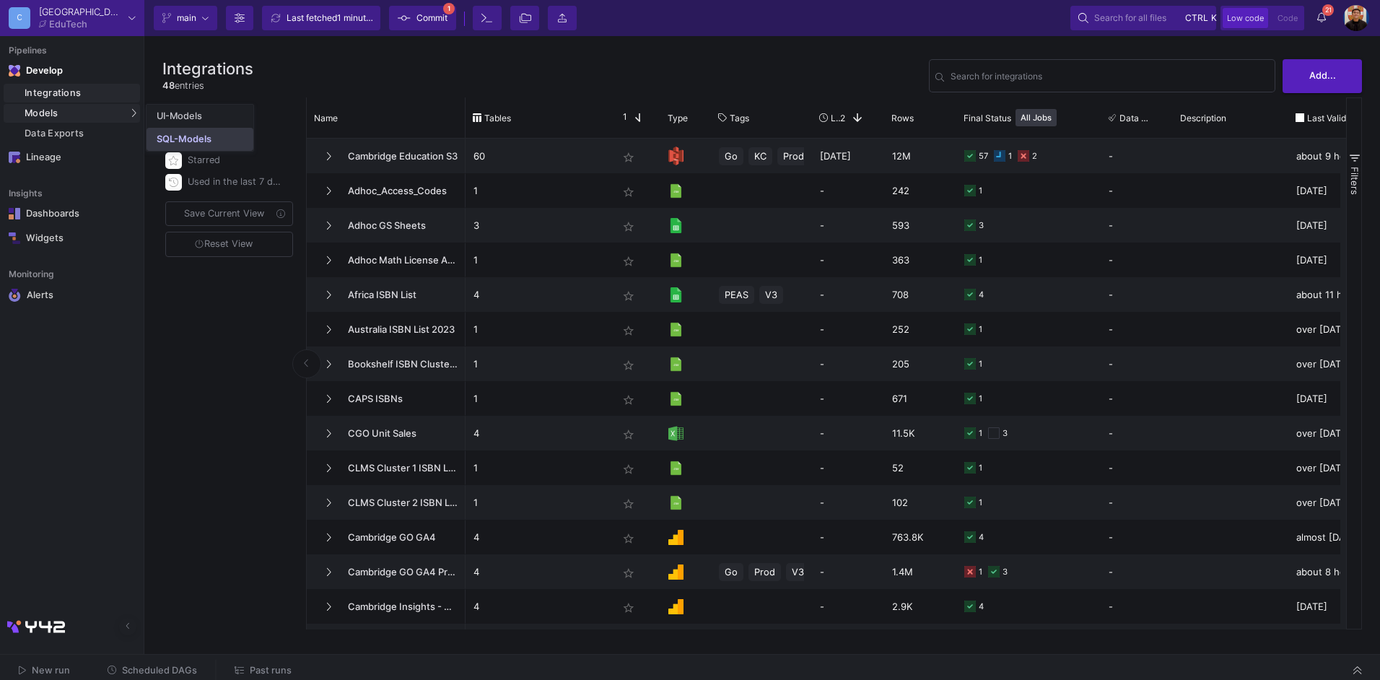
click at [179, 136] on div "SQL-Models" at bounding box center [184, 139] width 55 height 12
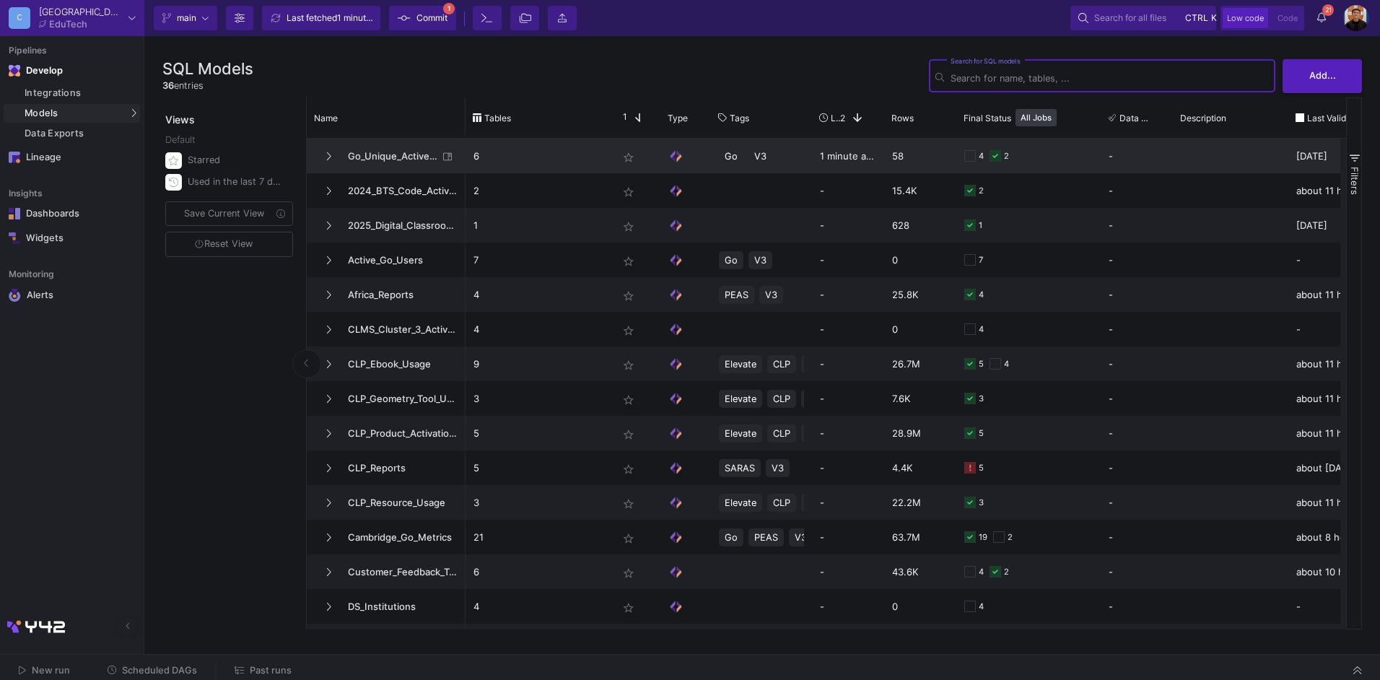
click at [399, 161] on span "Go_Unique_Active_Users" at bounding box center [388, 156] width 99 height 34
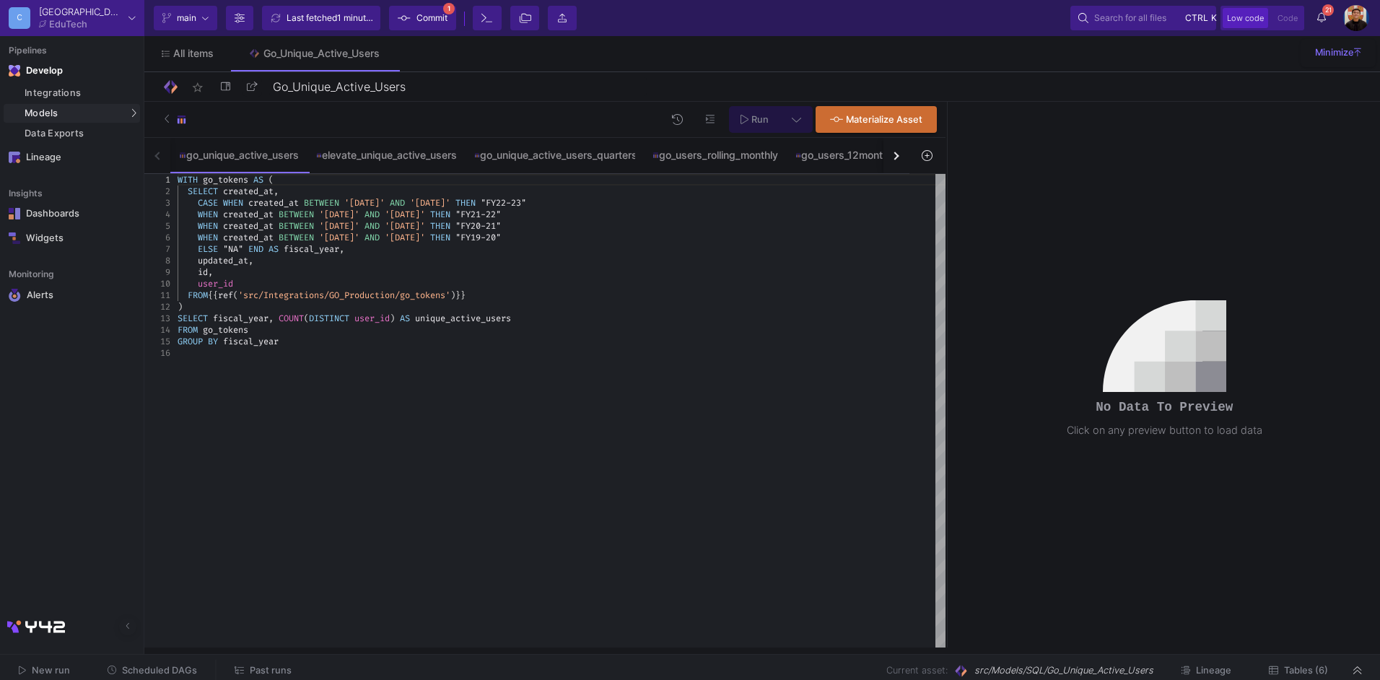
click at [896, 156] on div "button" at bounding box center [894, 156] width 8 height 8
click at [896, 156] on div "go_unique_active_users elevate_unique_active_users go_unique_active_users_quart…" at bounding box center [526, 156] width 765 height 36
click at [818, 157] on div "go_users_12month_monthly" at bounding box center [787, 155] width 136 height 12
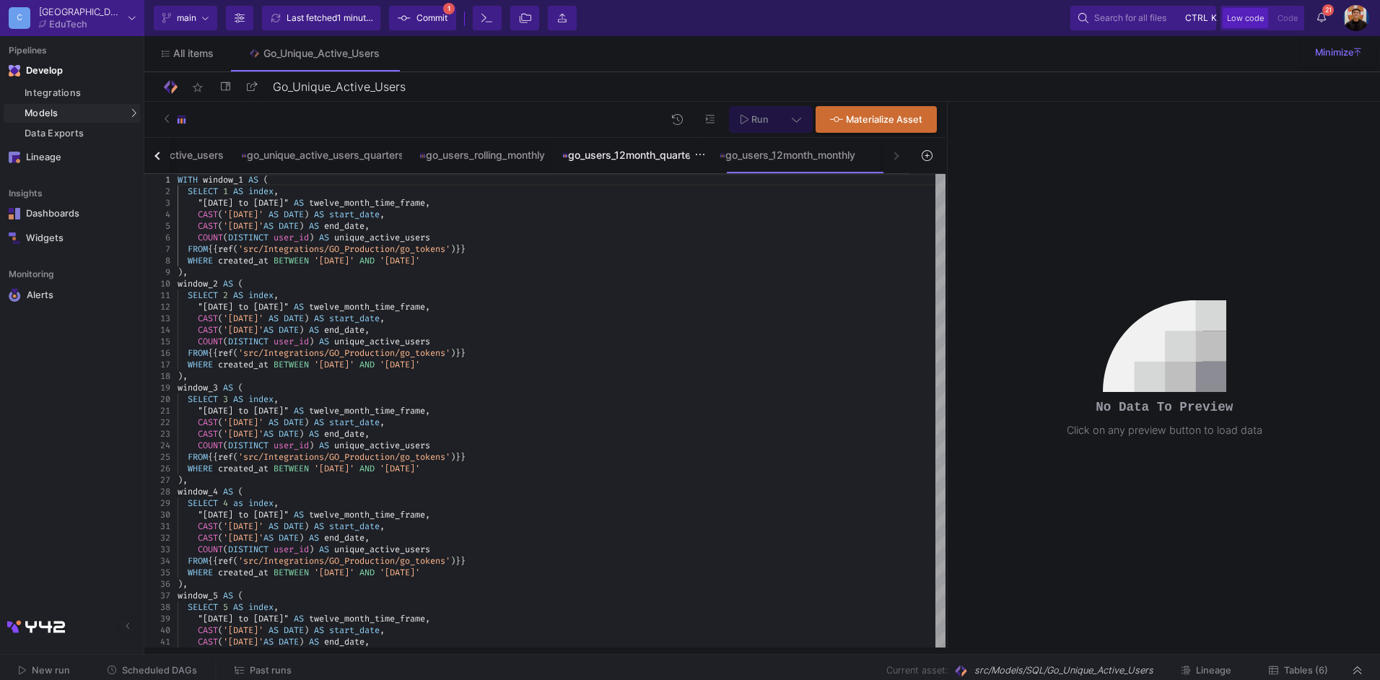
click at [628, 152] on div "go_users_12month_quarterly" at bounding box center [632, 155] width 140 height 12
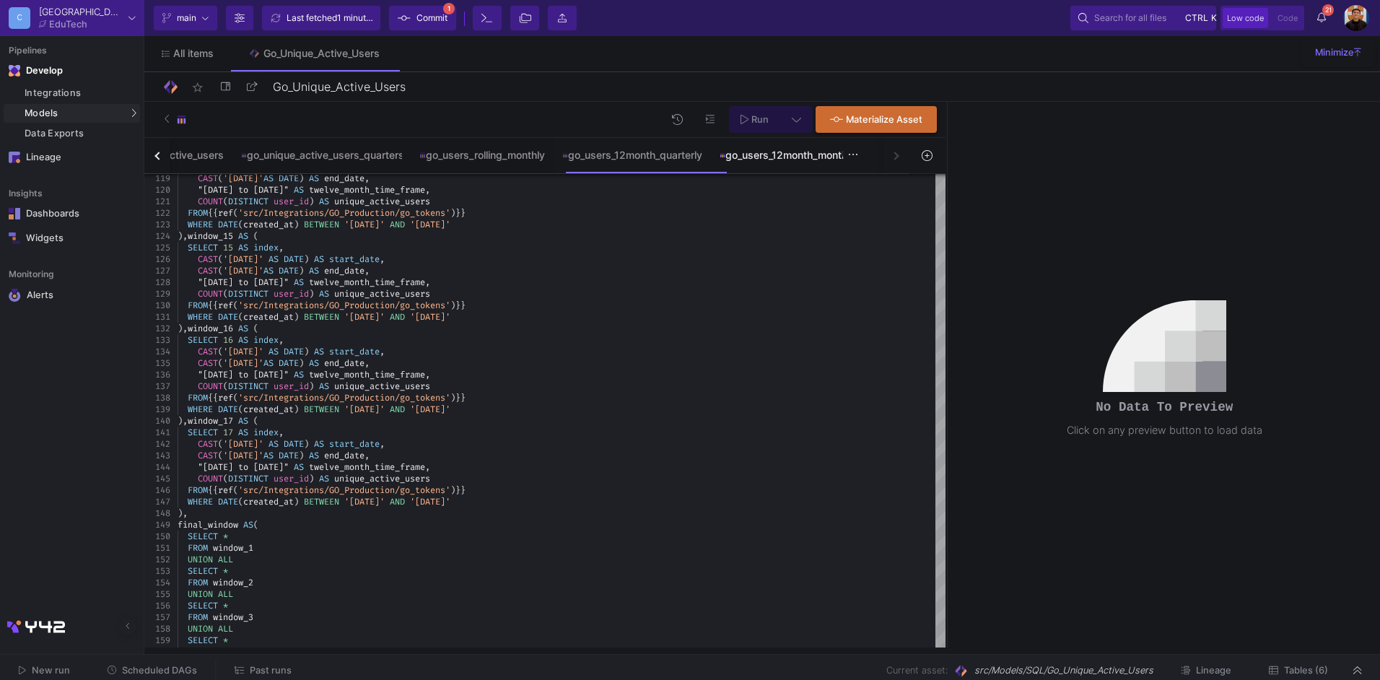
click at [803, 153] on div "go_users_12month_monthly" at bounding box center [787, 155] width 136 height 12
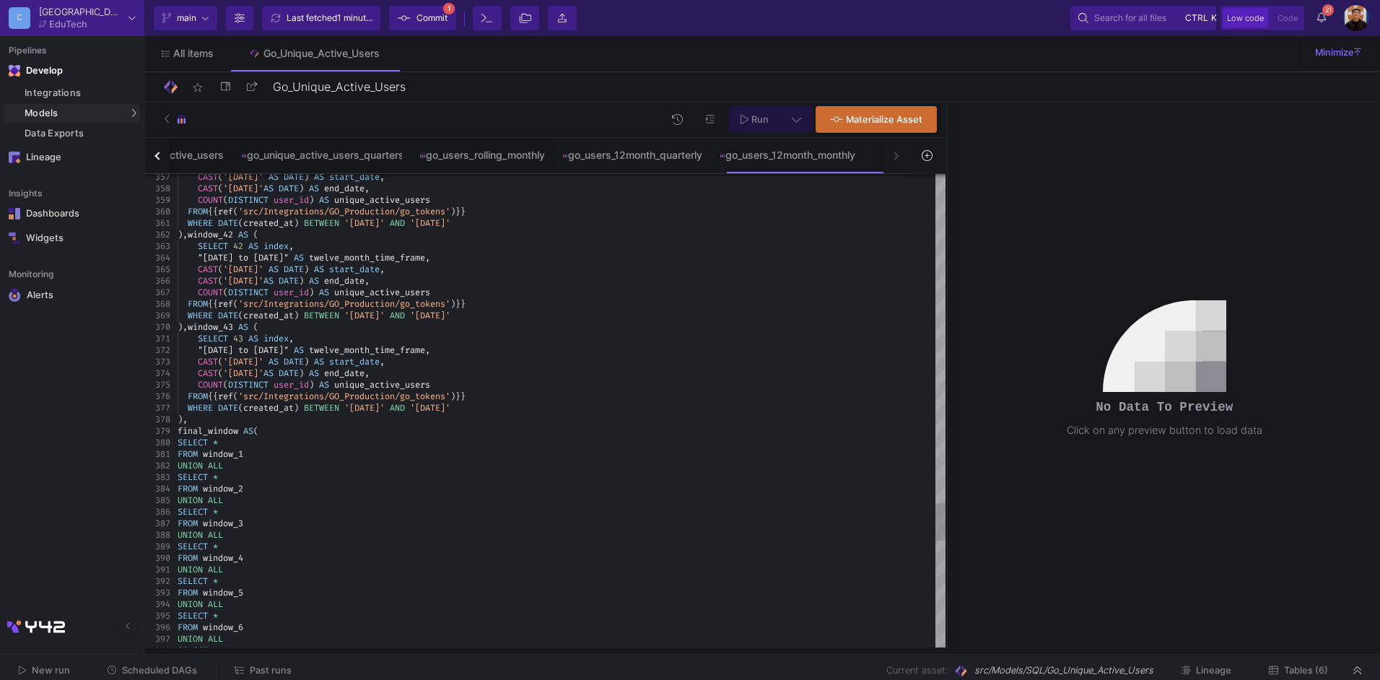
click at [186, 418] on span ")," at bounding box center [183, 419] width 10 height 12
paste textarea "CAST('2024-02-01' AS DATE) AS start_date, CAST('2025-01-31'AS DATE) AS end_date…"
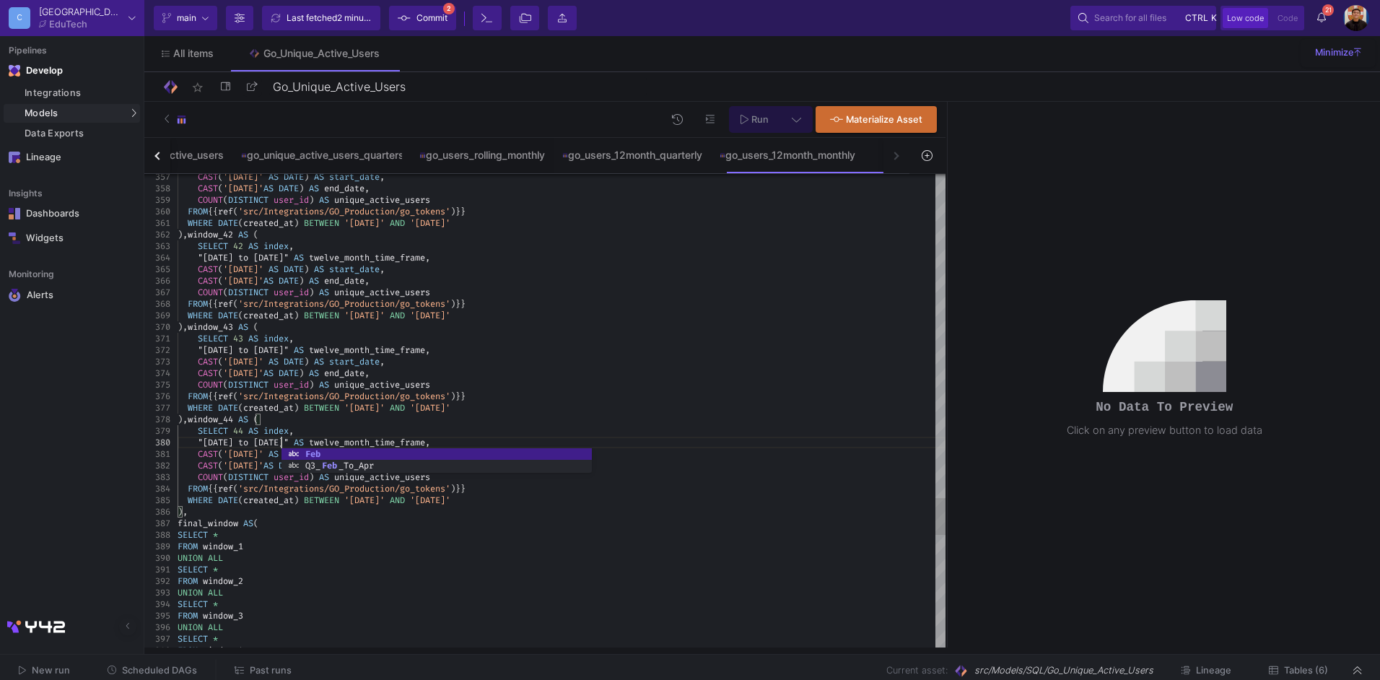
scroll to position [104, 104]
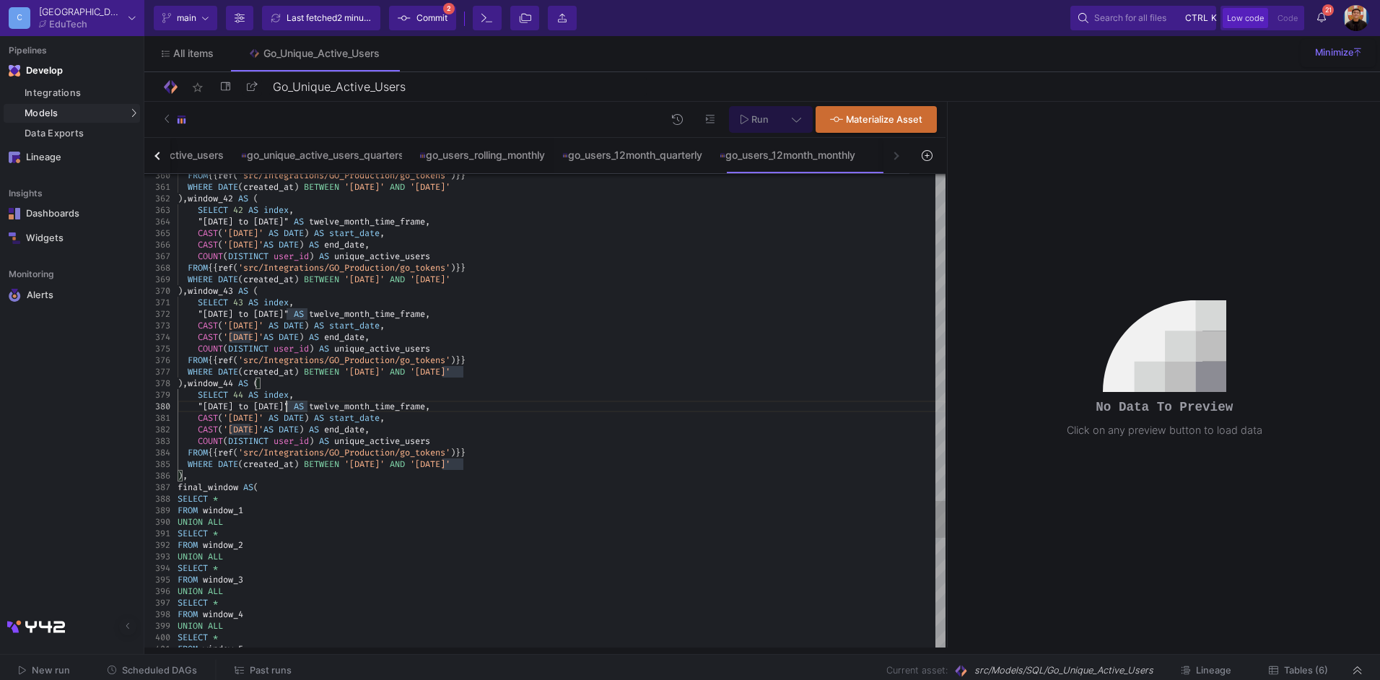
click at [263, 420] on span "'[DATE]'" at bounding box center [243, 418] width 40 height 12
click at [277, 436] on span "user_id" at bounding box center [290, 441] width 35 height 12
paste textarea "OUNT(DISTINCT user_id) AS unique_active_users FROM {{ ref('src/Integrations/GO_…"
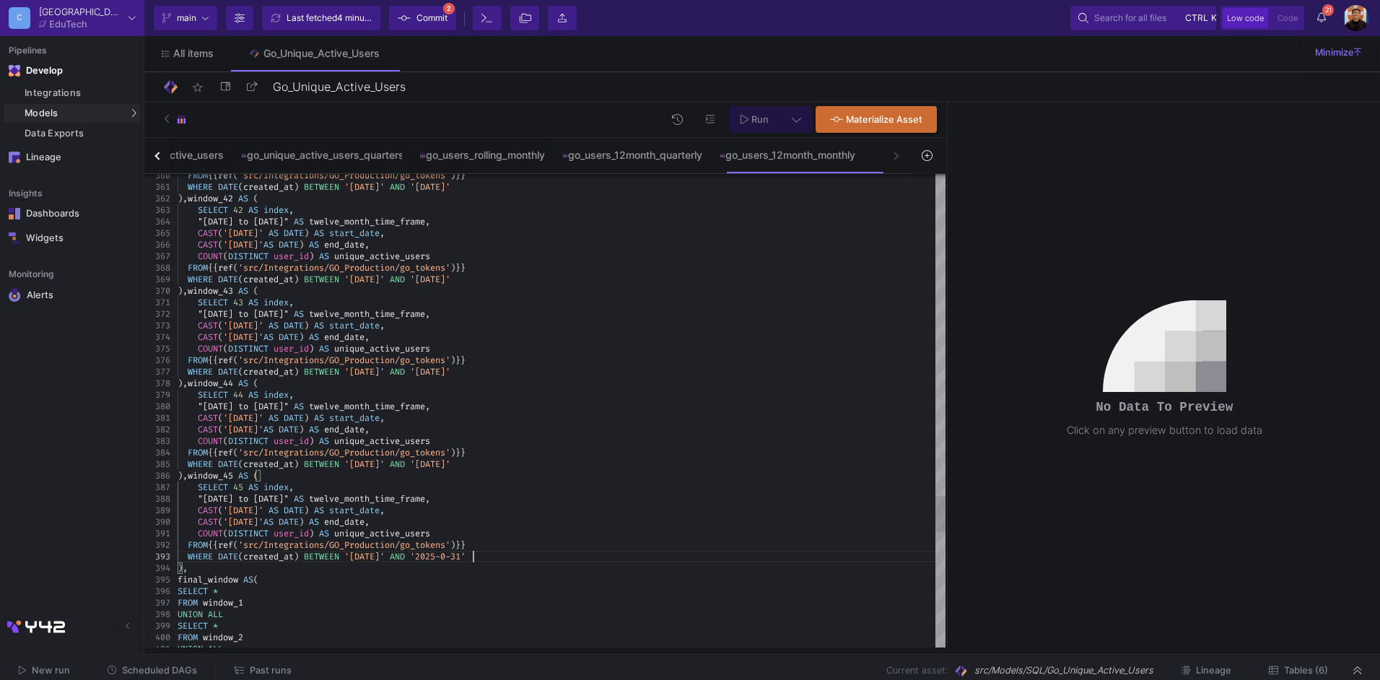
scroll to position [34, 301]
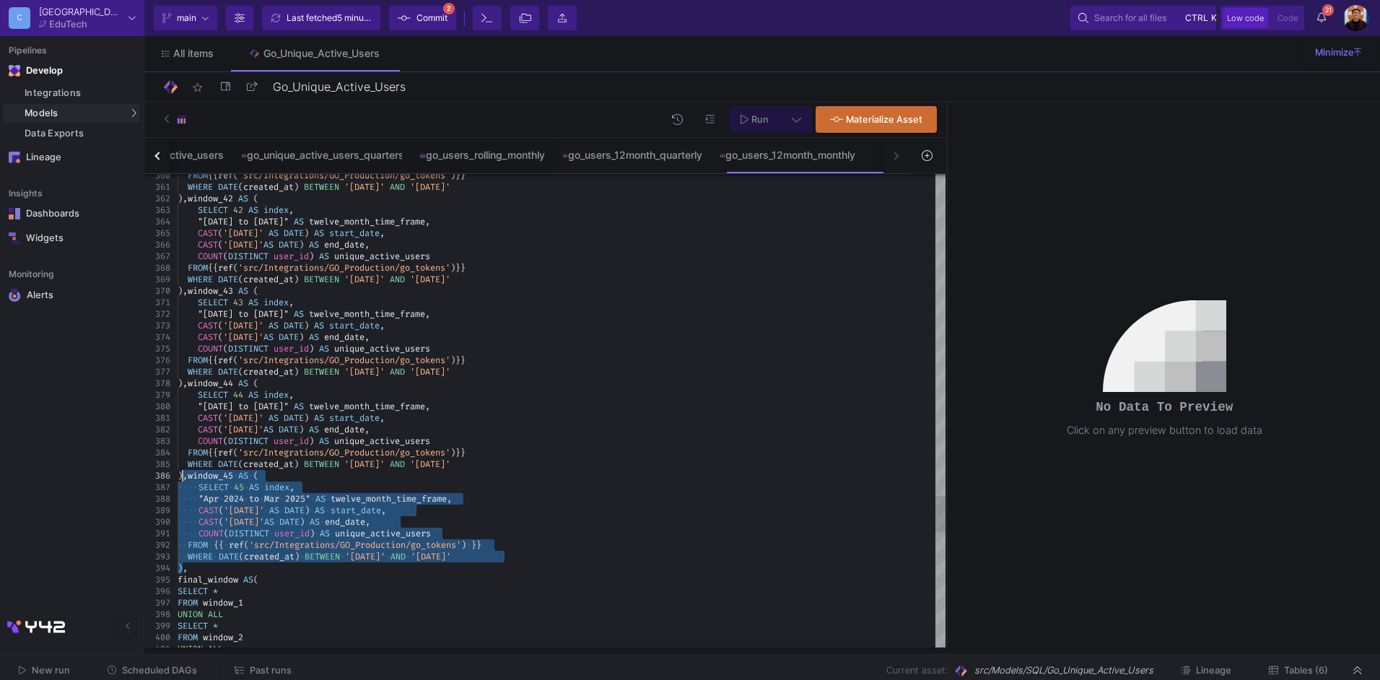
click at [184, 567] on span ")," at bounding box center [183, 568] width 10 height 12
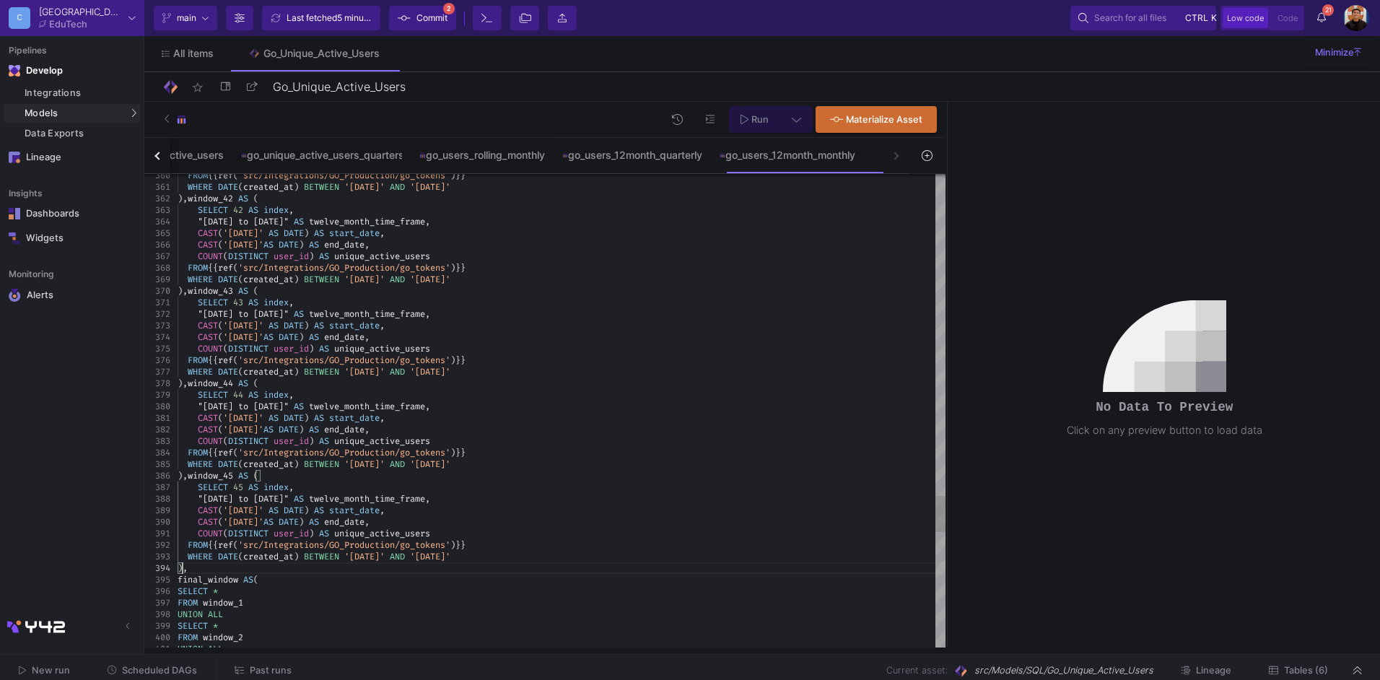
paste textarea "WHERE DATE(created_at) BETWEEN '2024-04-01' AND '2025-03-31' ), final_window AS…"
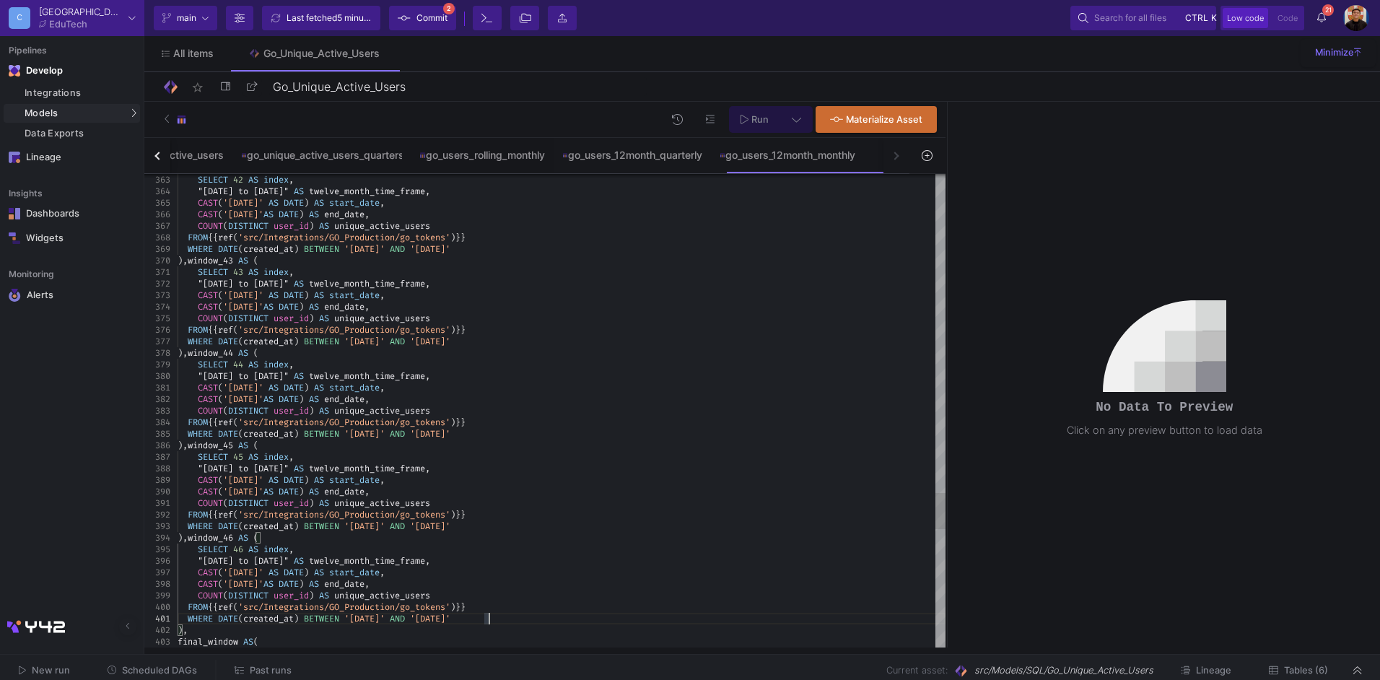
scroll to position [11, 317]
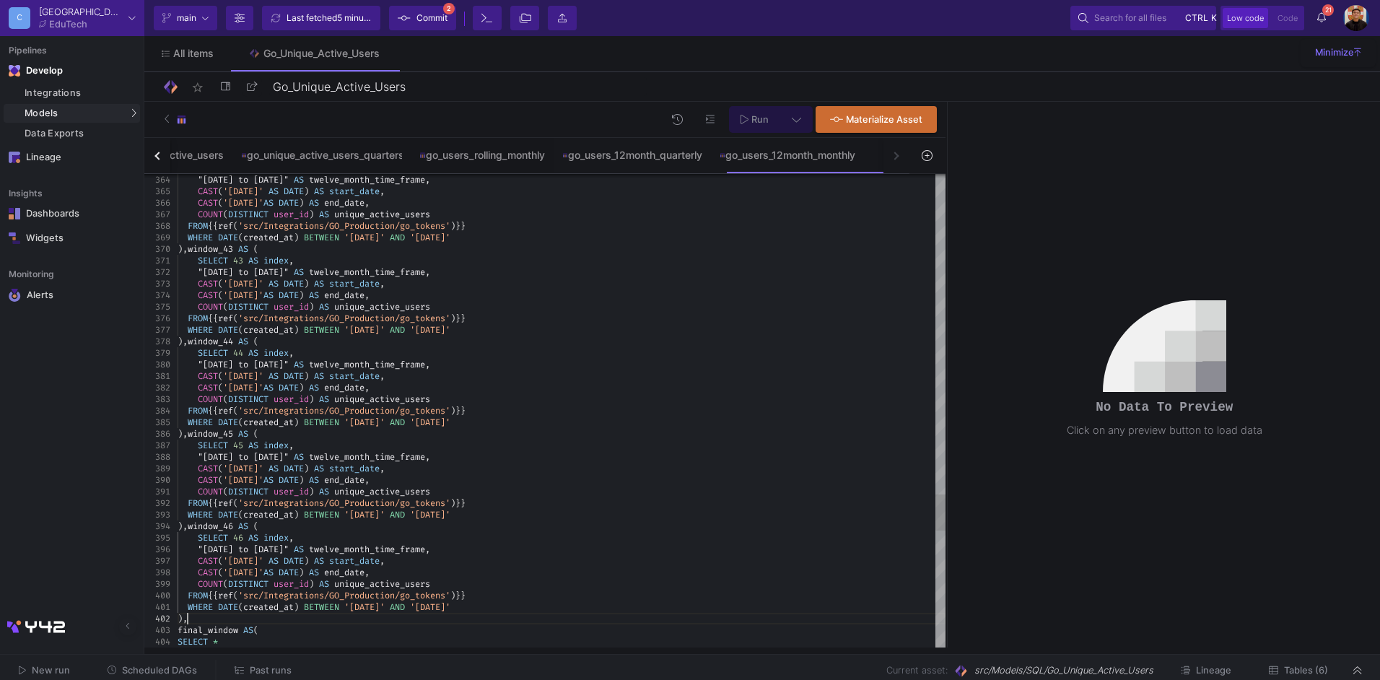
paste textarea "window_46 AS ( SELECT 46 AS index, "May 2024 to Apr 2025" AS twelve_month_time_…"
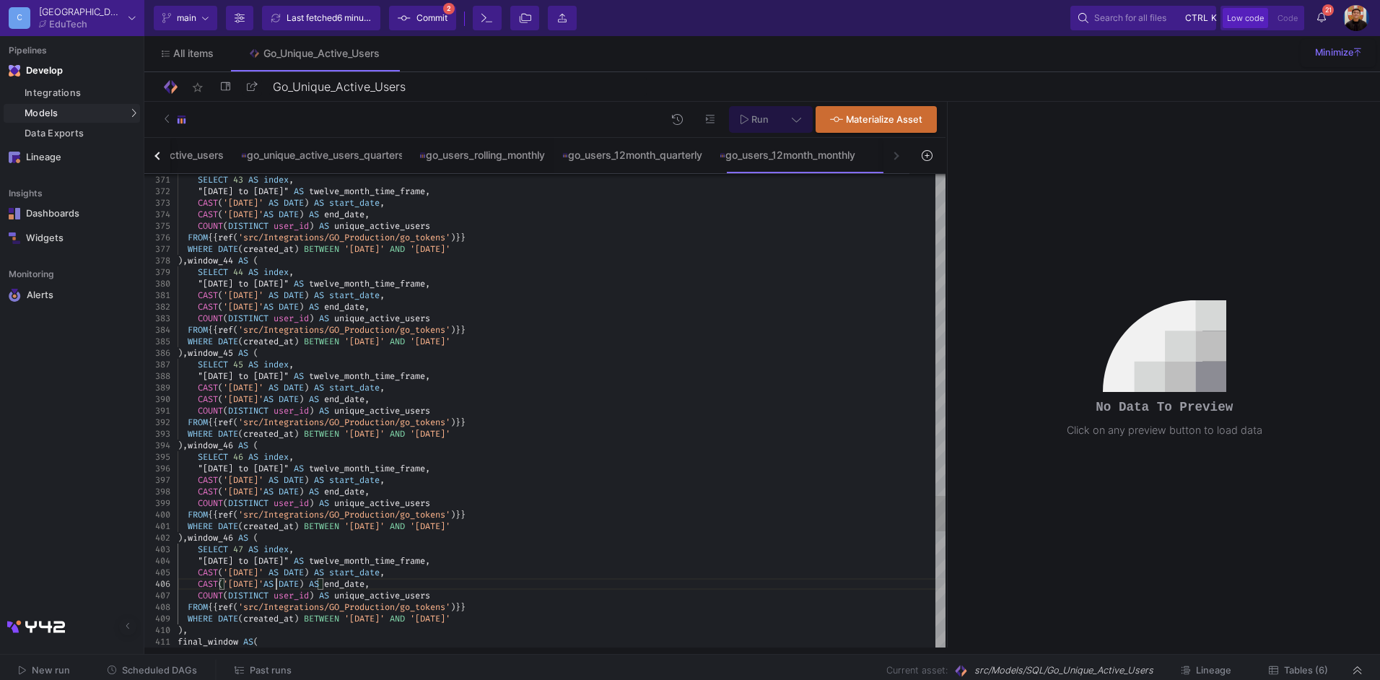
scroll to position [58, 104]
click at [385, 618] on span "'[DATE]'" at bounding box center [364, 619] width 40 height 12
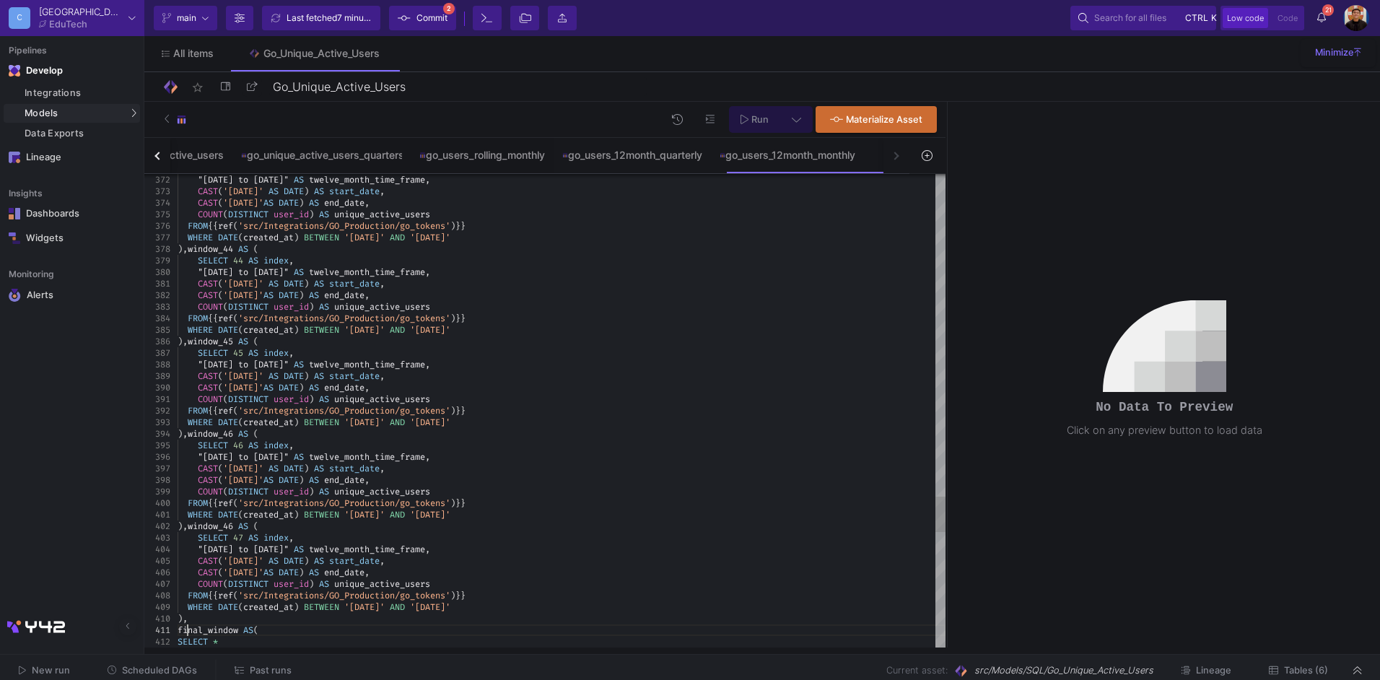
scroll to position [92, 82]
paste textarea "SELECT 47 AS index, "Jun 2024 to May 2025" AS twelve_month_time_frame, CAST('20…"
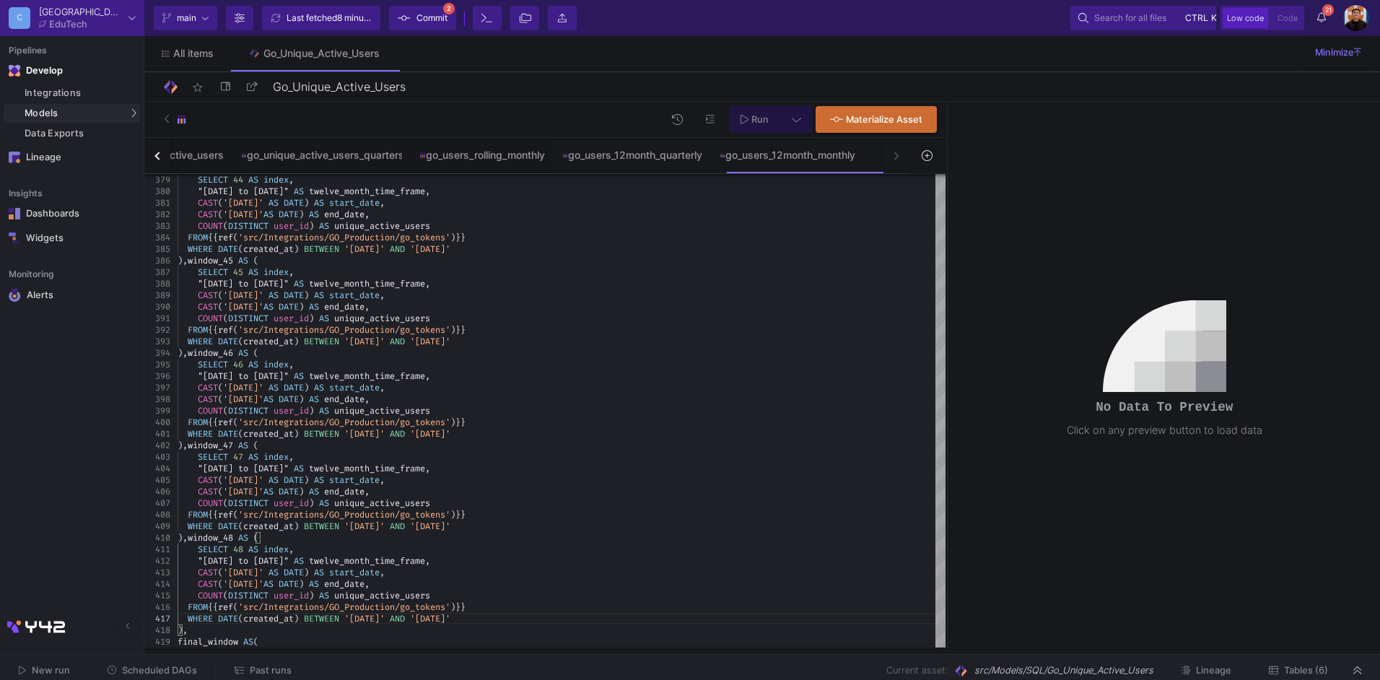
scroll to position [69, 317]
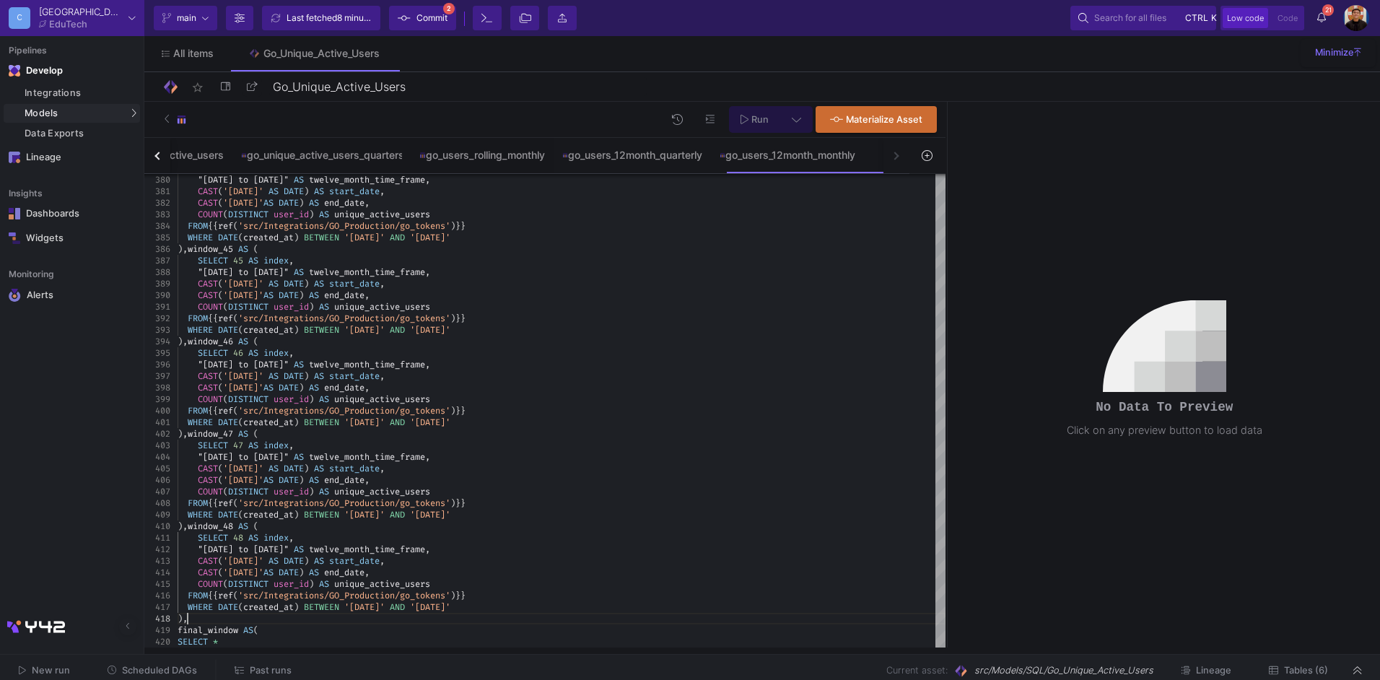
paste textarea "CAST('2024-07-01' AS DATE) AS start_date, CAST('2025-06-30'AS DATE) AS end_date…"
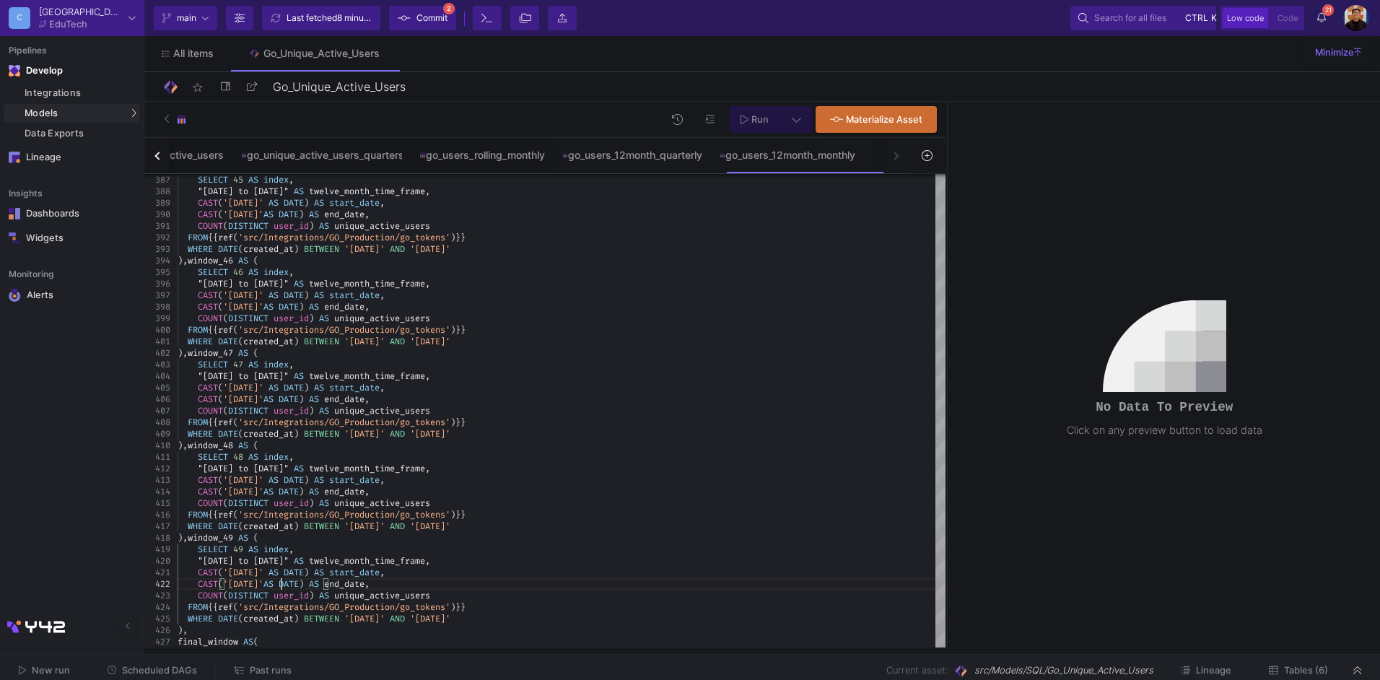
scroll to position [12, 104]
drag, startPoint x: 386, startPoint y: 616, endPoint x: 489, endPoint y: 679, distance: 120.8
click at [385, 616] on span "'2024-07-01'" at bounding box center [364, 619] width 40 height 12
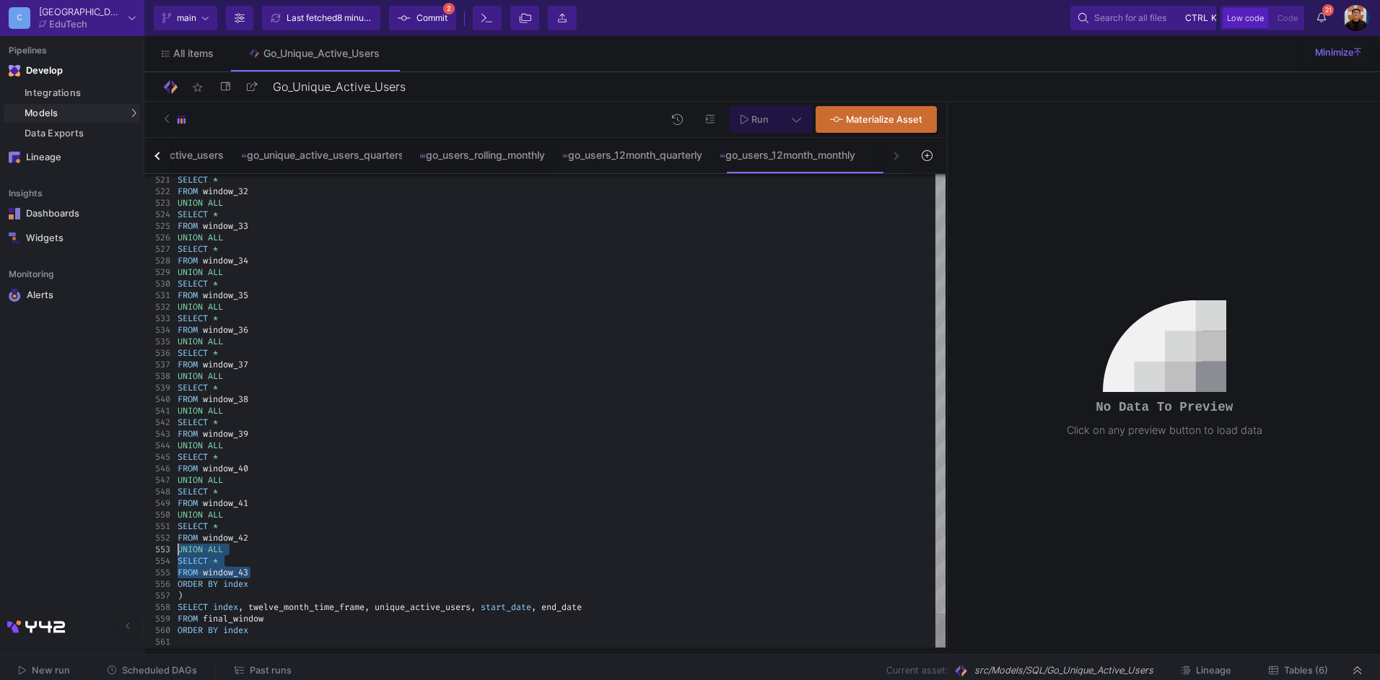
drag, startPoint x: 261, startPoint y: 569, endPoint x: 178, endPoint y: 546, distance: 87.0
paste textarea "UNION ALL SELECT * FROM window_43 ORDER BY index )"
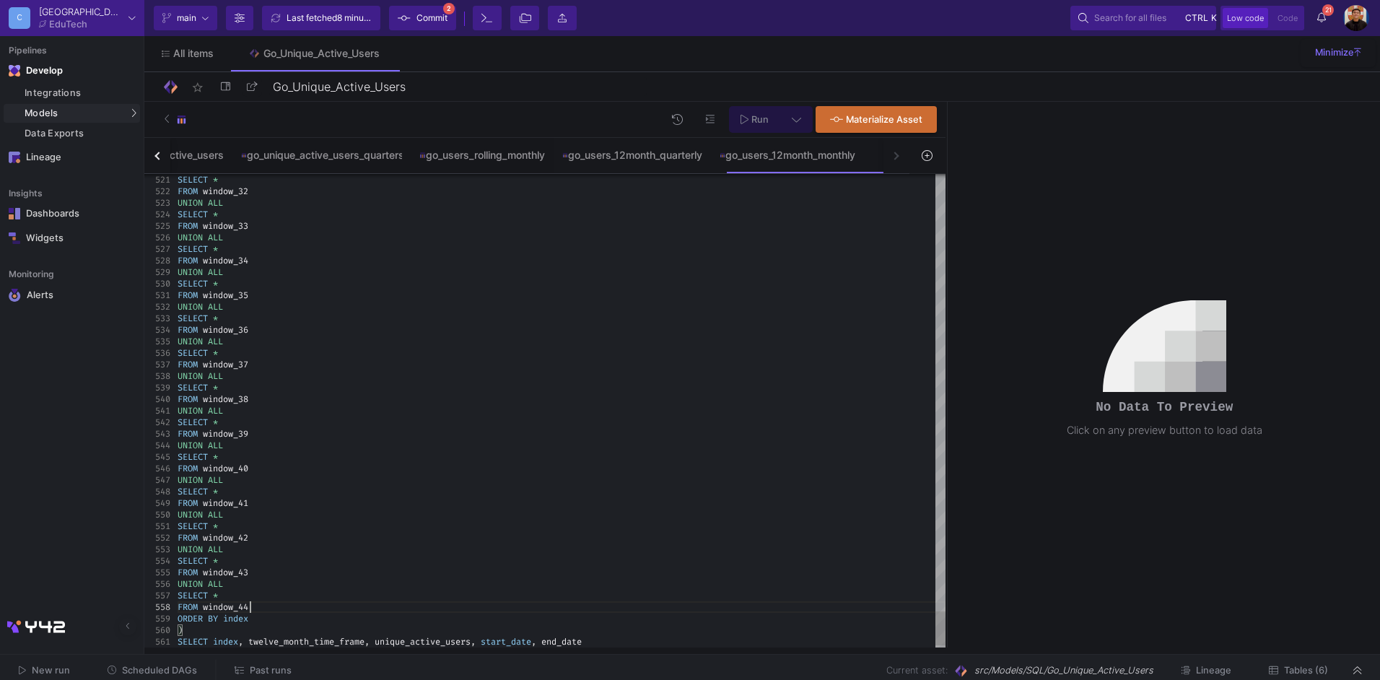
scroll to position [81, 71]
paste textarea "FROM window_43 ORDER BY index ) SELECT index, twelve_month_time_frame, unique_a…"
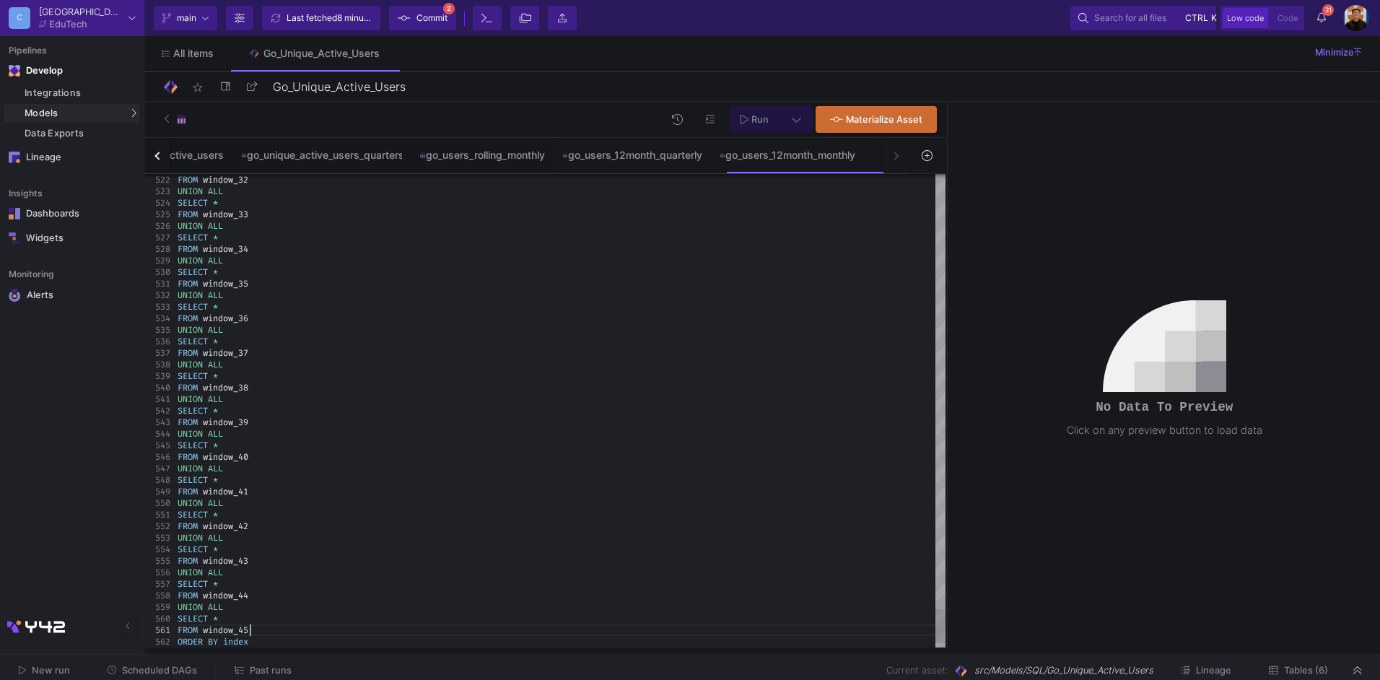
scroll to position [12, 0]
paste textarea "UNION ALL SELECT * FROM window_43"
paste textarea "UNION ALL SELECT * FROM window_43 ORDER BY index ) SELECT index, twelve_month_t…"
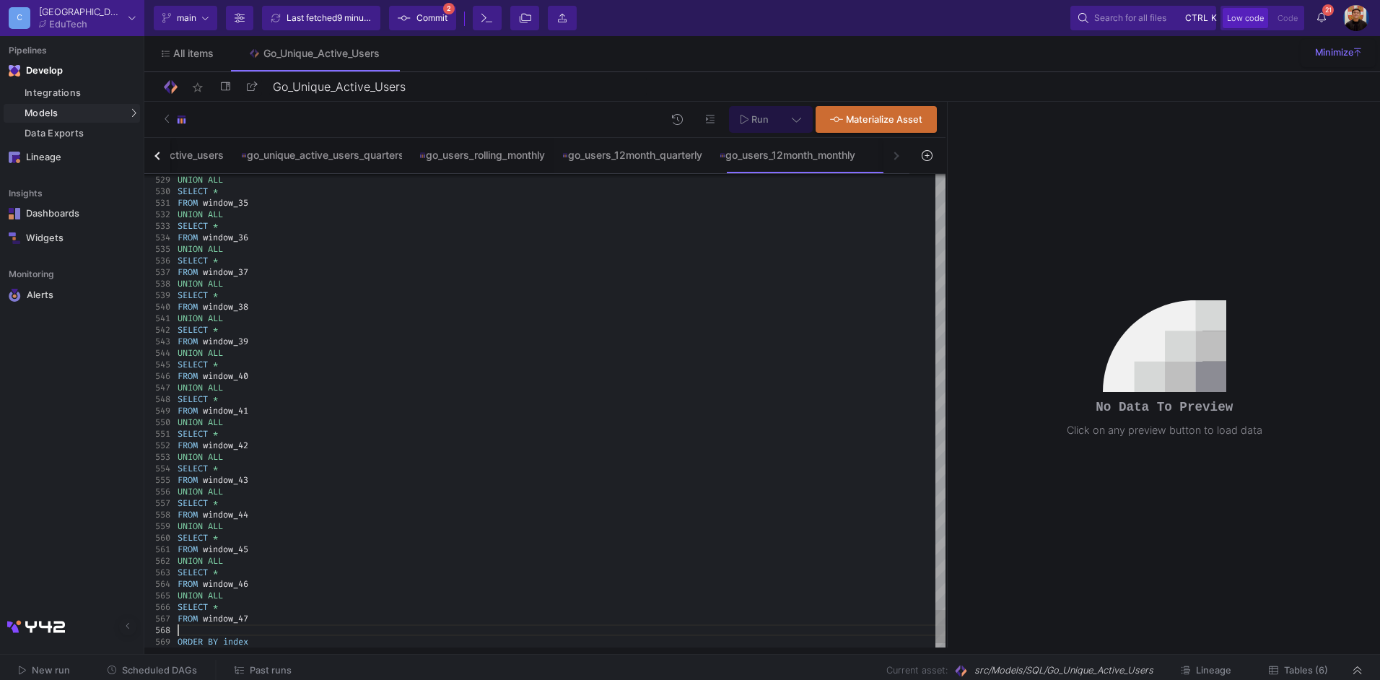
paste textarea "UNION ALL SELECT * FROM window_43"
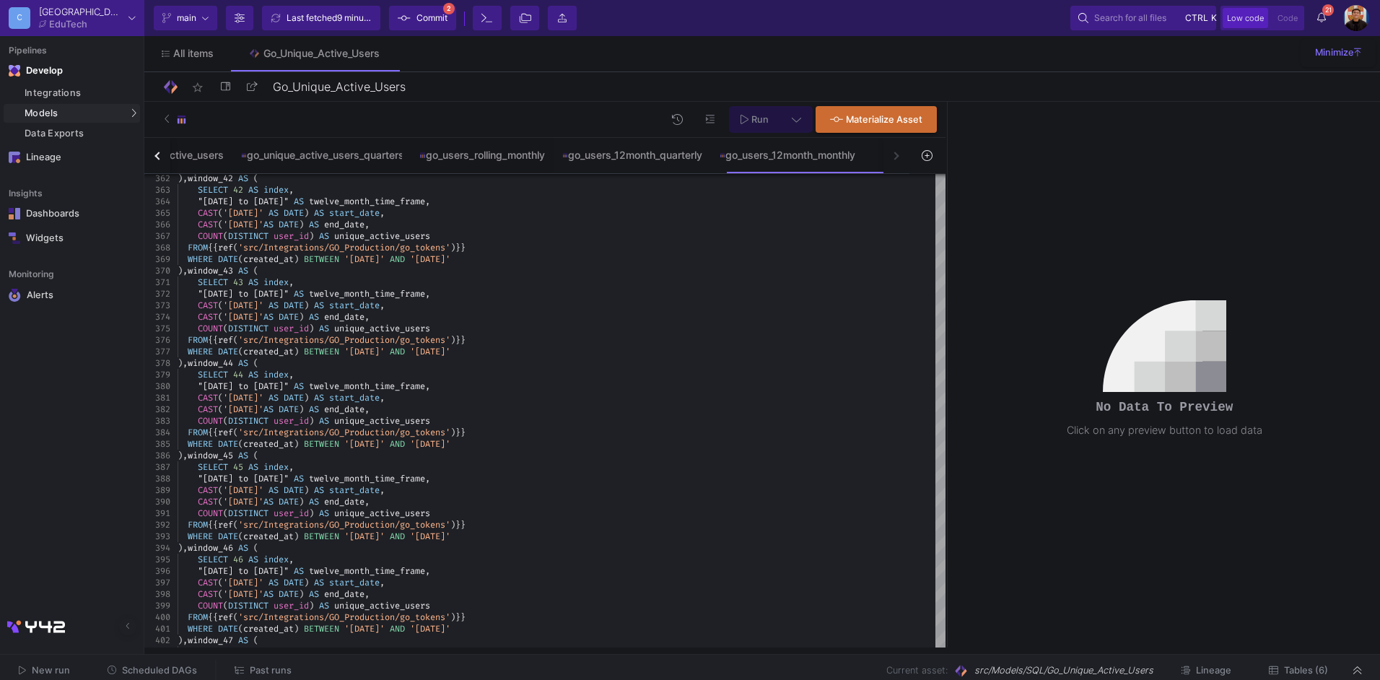
type textarea "UNION ALL SELECT * FROM window_49 ORDER BY index ) SELECT index, twelve_month_t…"
click at [793, 118] on icon at bounding box center [796, 119] width 9 height 10
click at [592, 208] on div "Full preview" at bounding box center [569, 202] width 89 height 16
click at [519, 208] on input "Full preview Slower on big datasets" at bounding box center [511, 208] width 14 height 14
radio input "true"
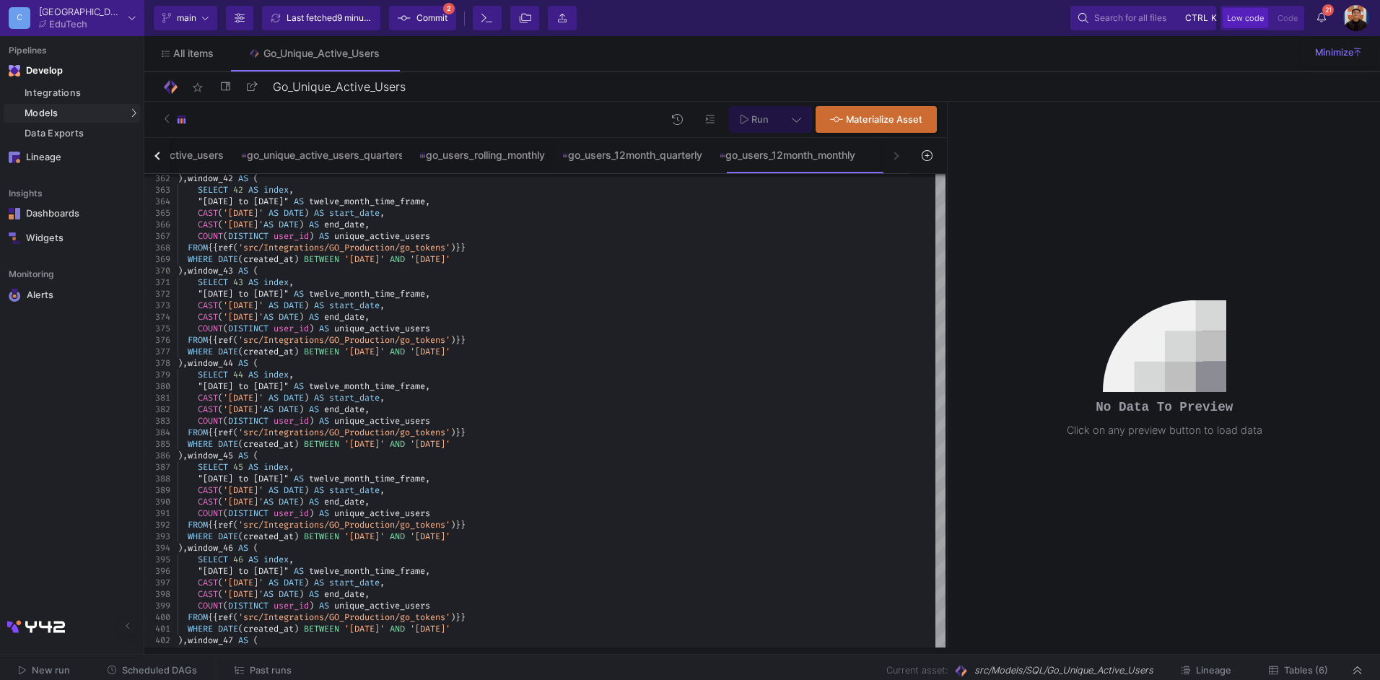
click at [756, 119] on span "Run" at bounding box center [759, 119] width 17 height 11
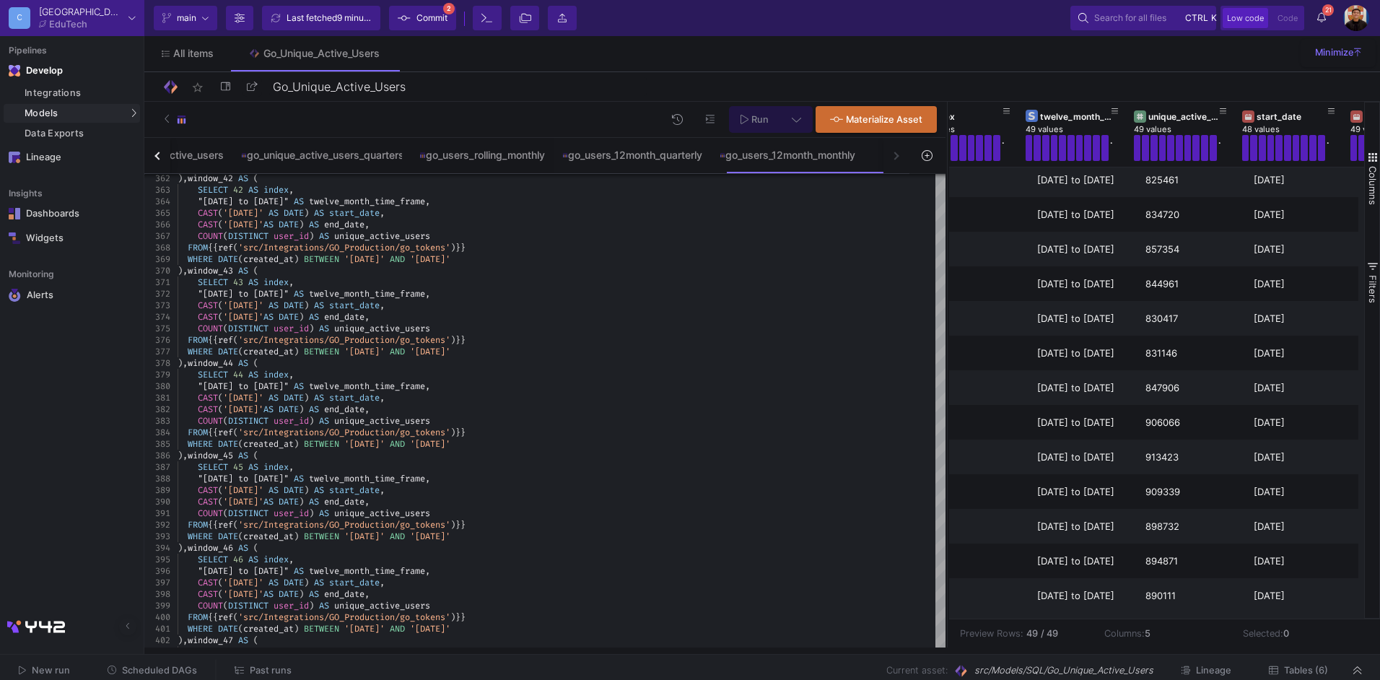
scroll to position [0, 43]
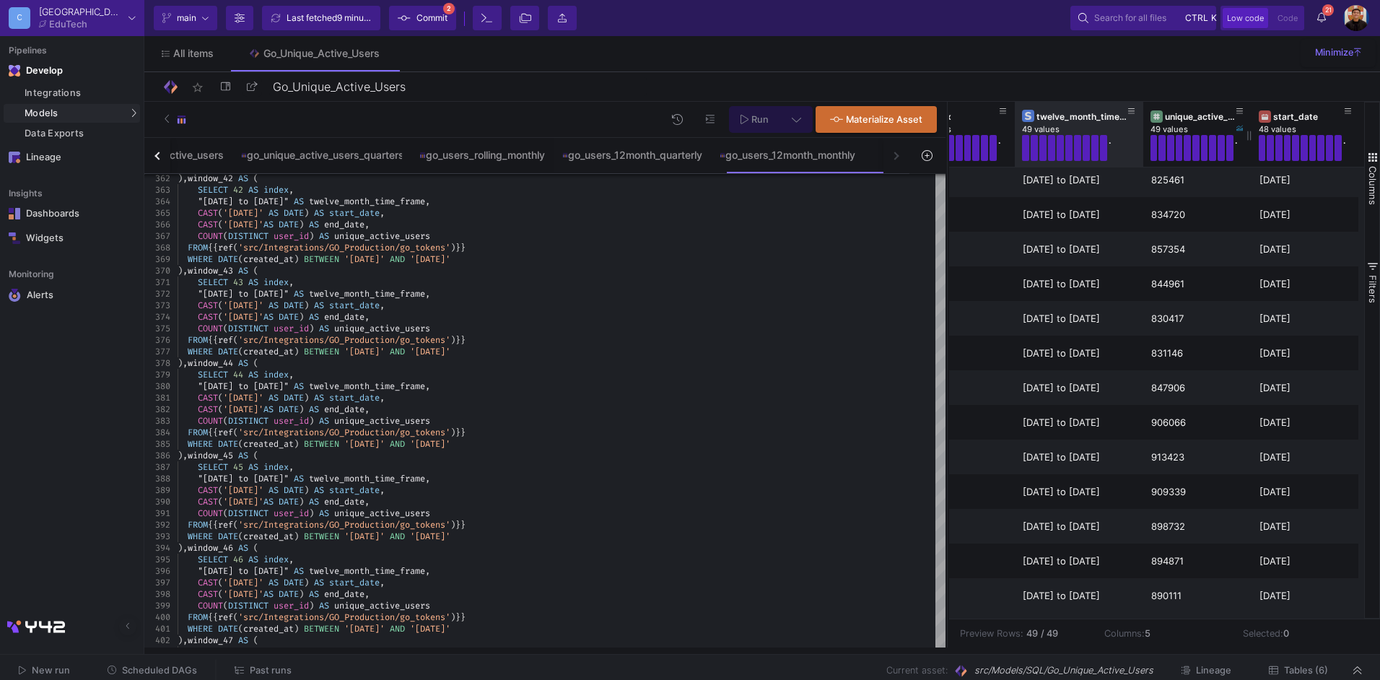
drag, startPoint x: 1122, startPoint y: 133, endPoint x: 1146, endPoint y: 133, distance: 23.8
click at [1146, 133] on div at bounding box center [1143, 134] width 6 height 65
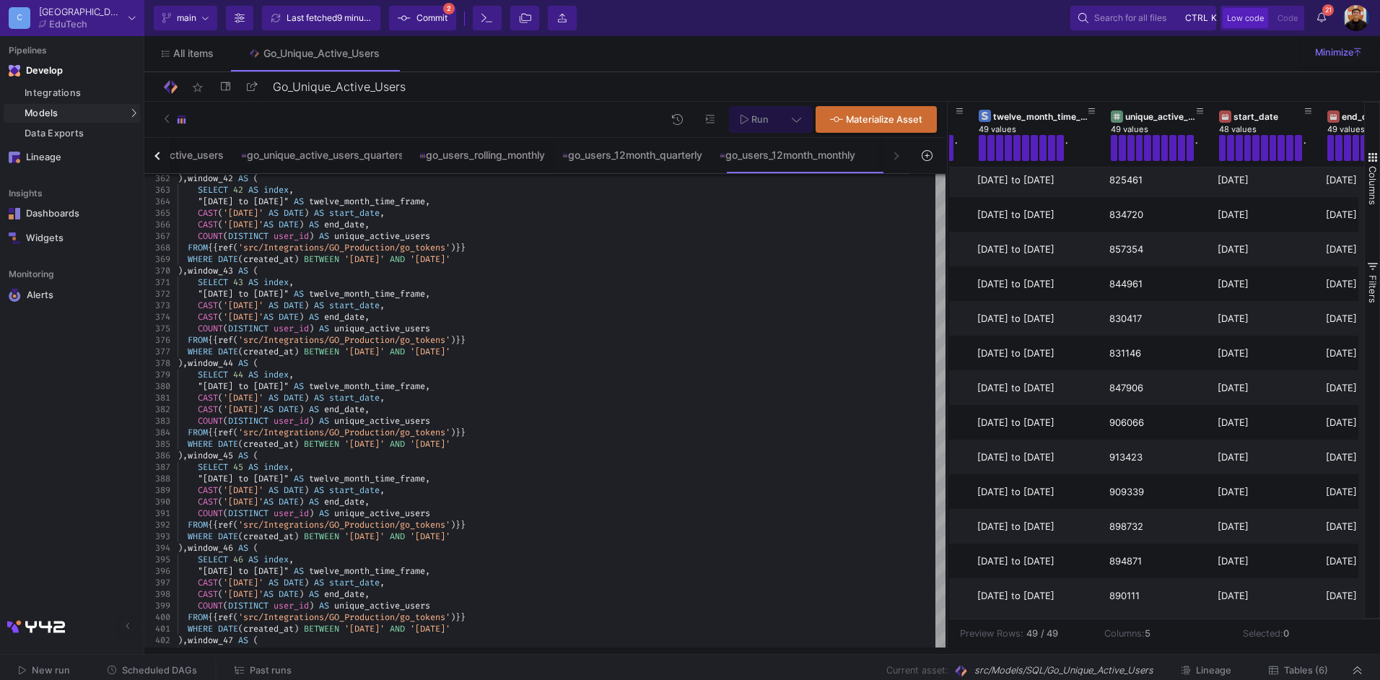
scroll to position [0, 86]
click at [443, 19] on span "Commit" at bounding box center [431, 18] width 31 height 22
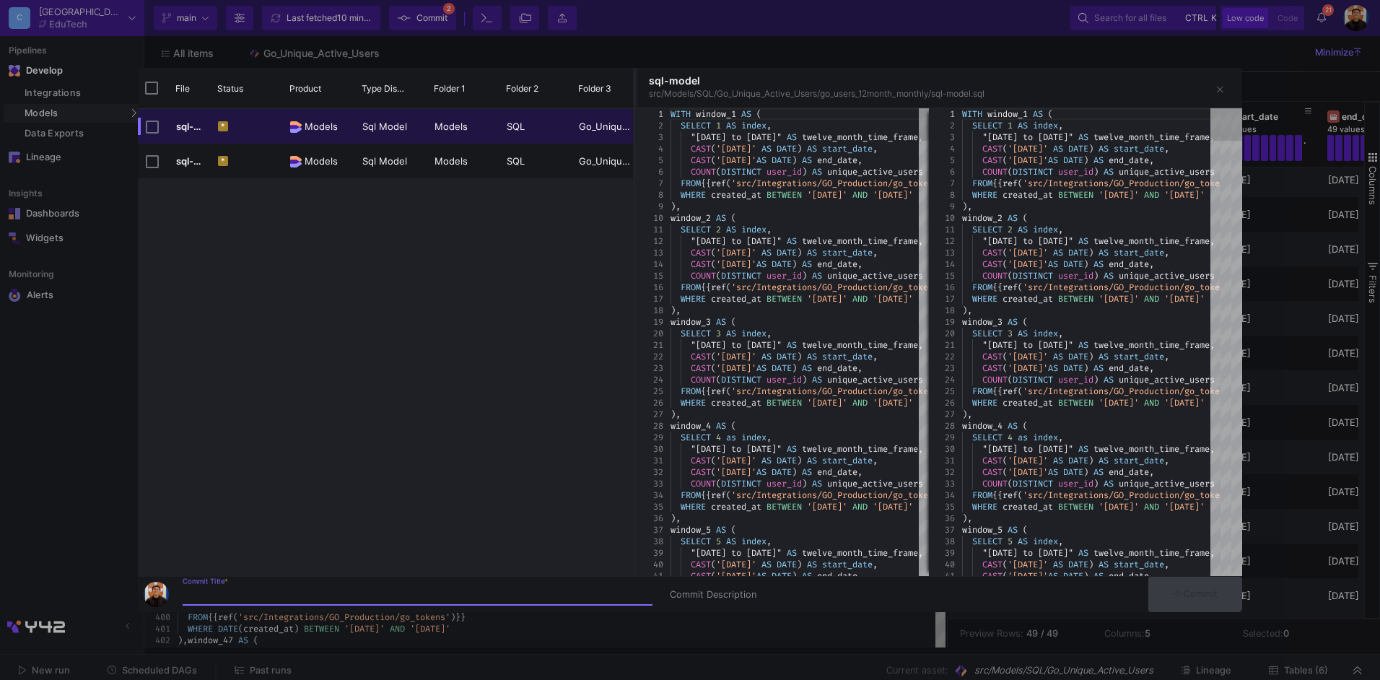
click at [331, 592] on input "Commit Title *" at bounding box center [418, 595] width 470 height 12
type input "W"
type input "Updated Rolling Active Users Model"
click at [1217, 595] on span "Commit" at bounding box center [1194, 593] width 45 height 11
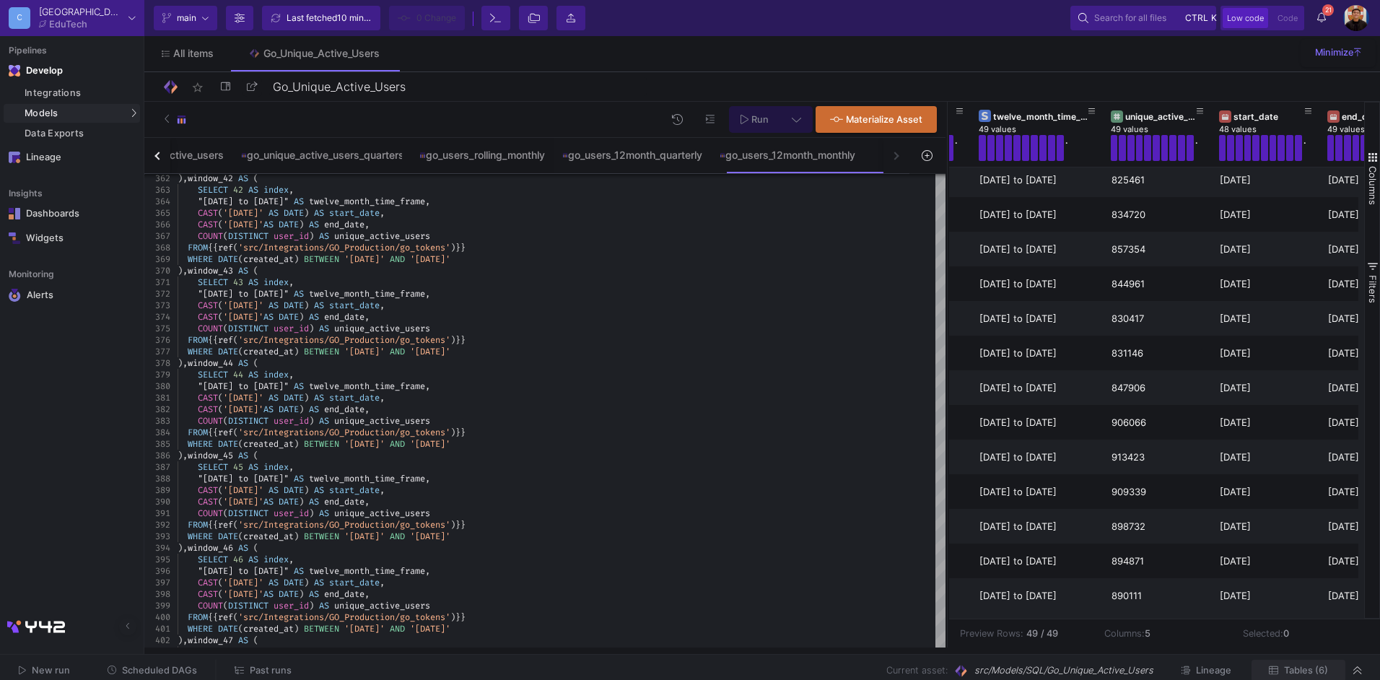
click at [1313, 665] on span "Tables (6)" at bounding box center [1306, 670] width 44 height 11
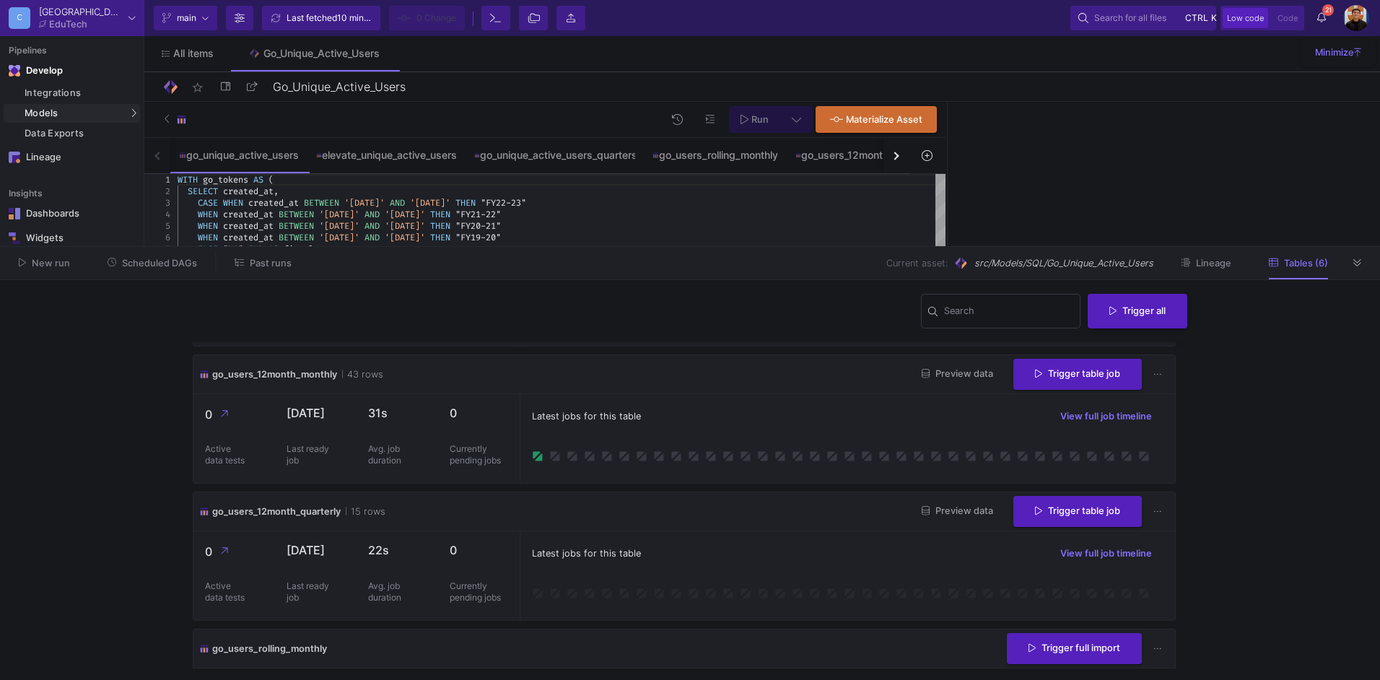
scroll to position [345, 0]
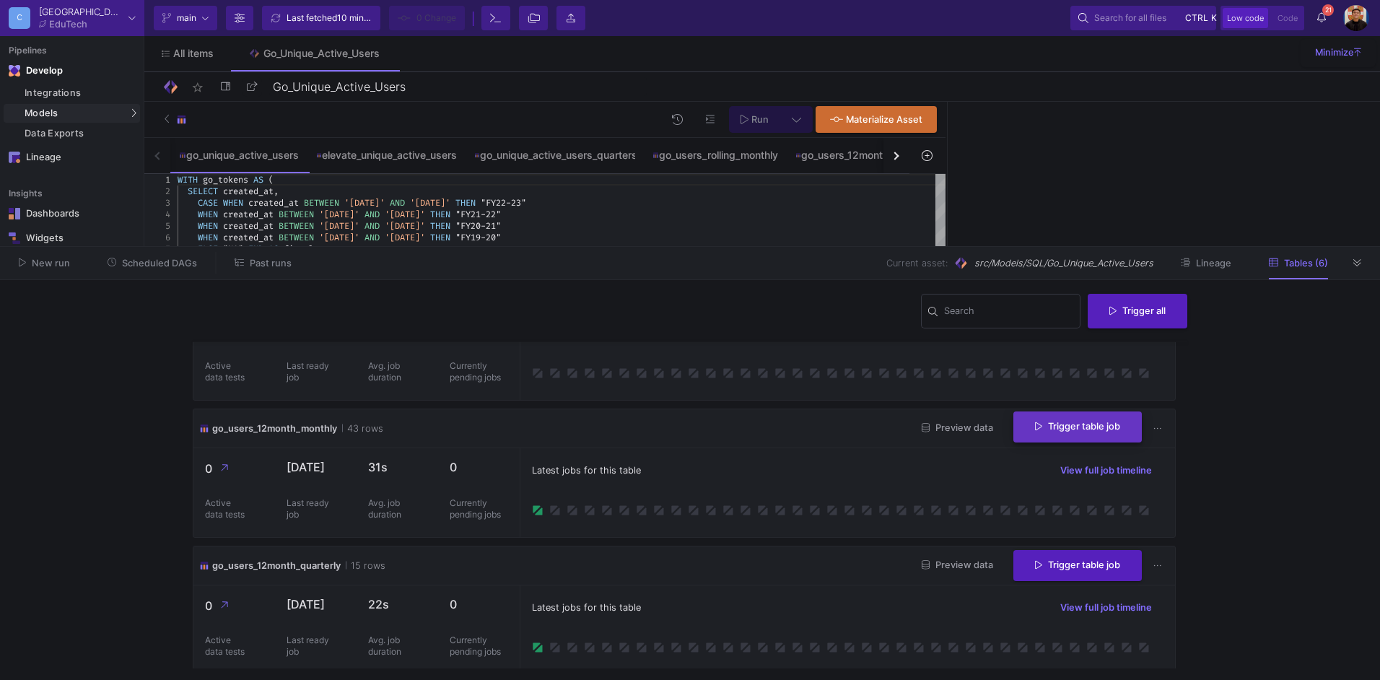
click at [1062, 431] on button "Trigger table job" at bounding box center [1077, 426] width 128 height 31
click at [1056, 455] on button "Full import" at bounding box center [1066, 464] width 121 height 35
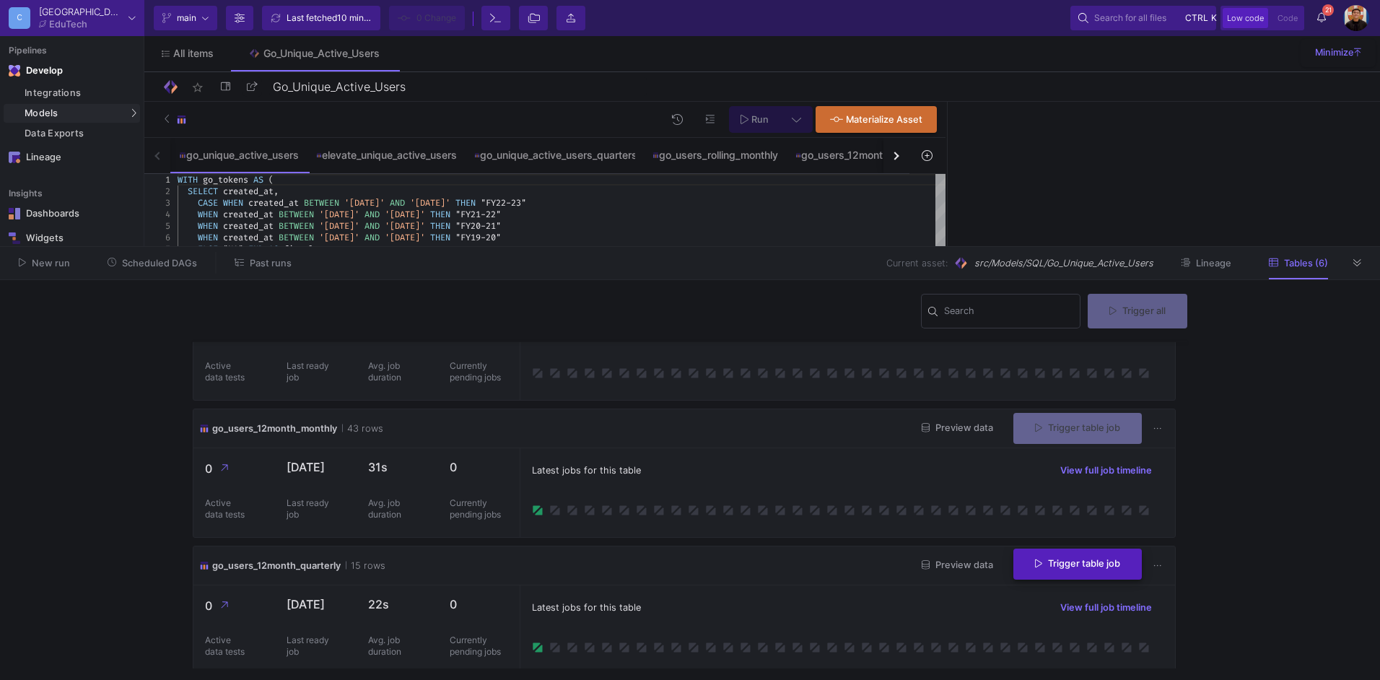
click at [1064, 558] on span "Trigger table job" at bounding box center [1077, 563] width 85 height 11
click at [1047, 593] on button "Full import" at bounding box center [1066, 601] width 121 height 35
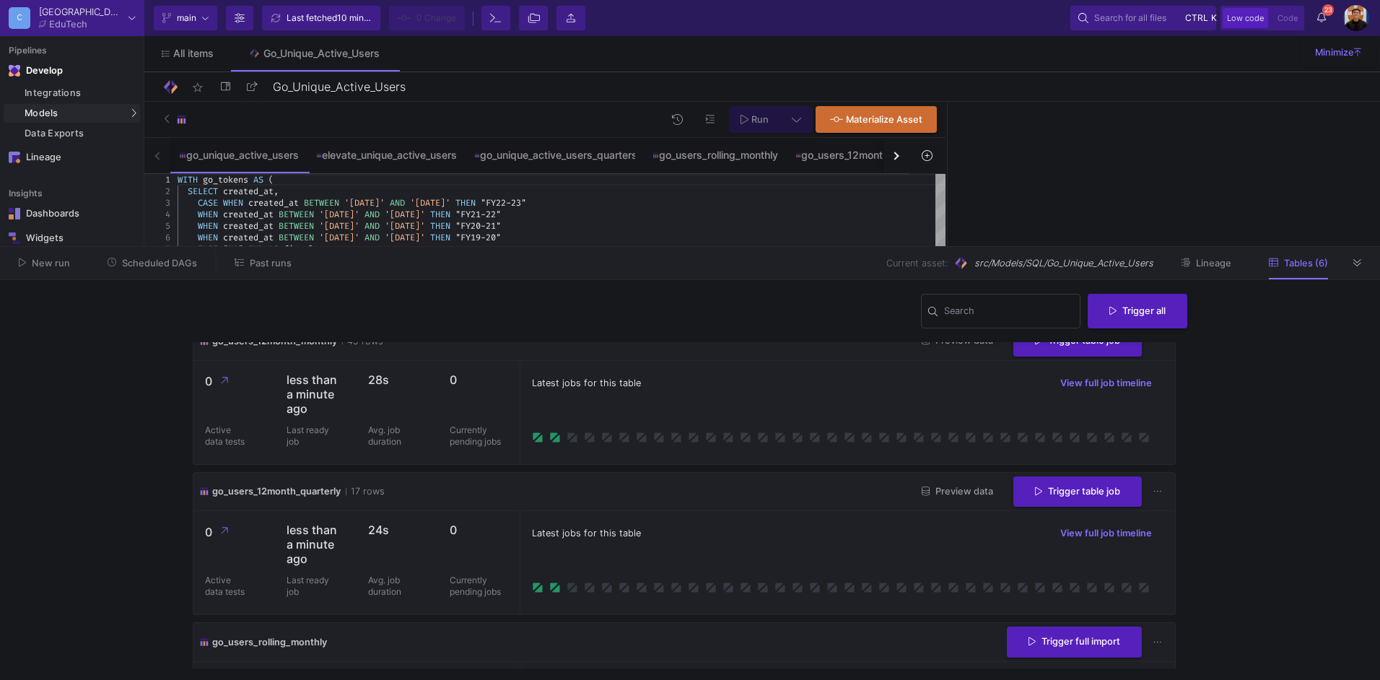
scroll to position [516, 0]
